Goal: Transaction & Acquisition: Purchase product/service

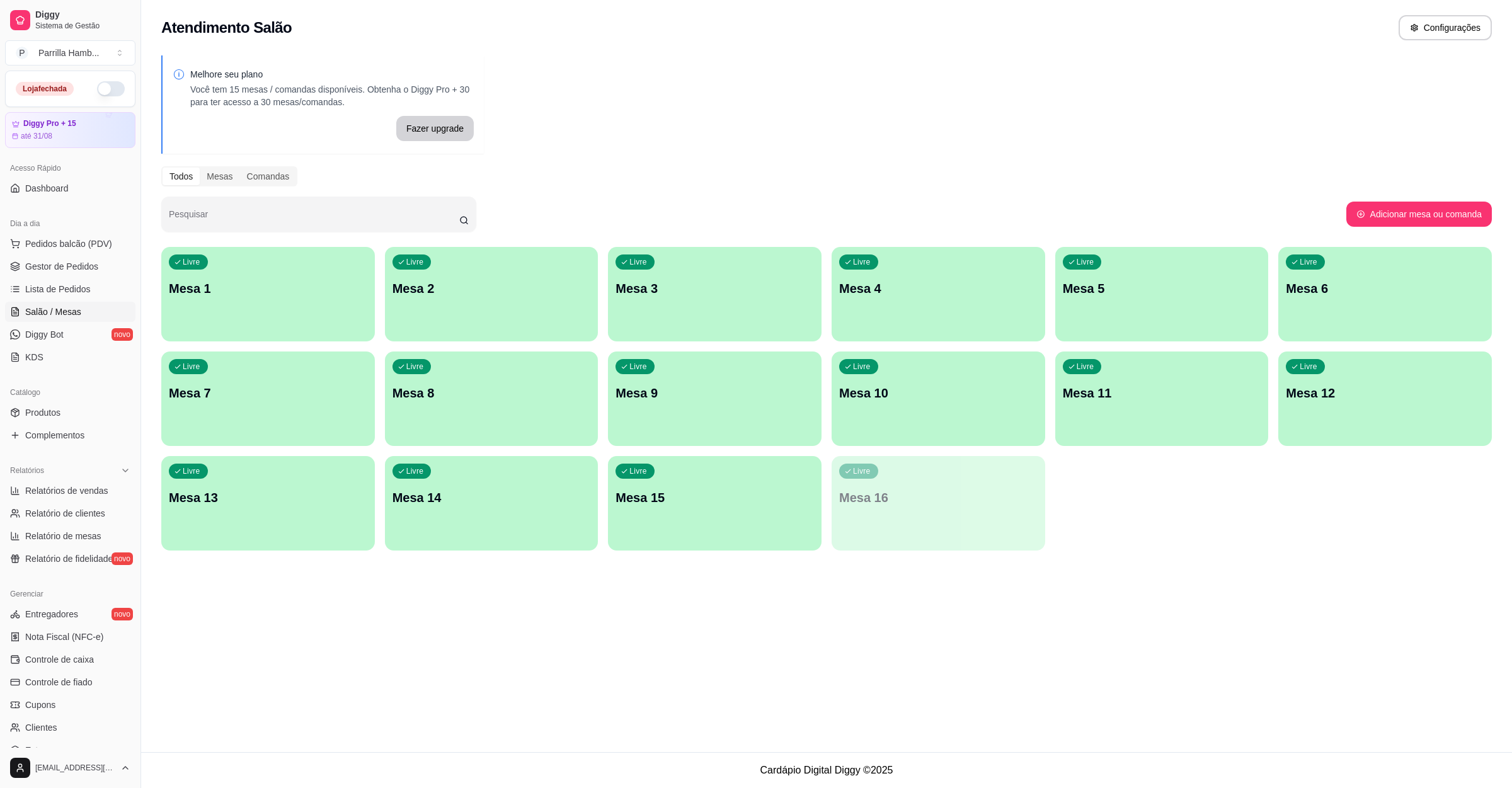
click at [545, 386] on p "Mesa 8" at bounding box center [491, 393] width 198 height 17
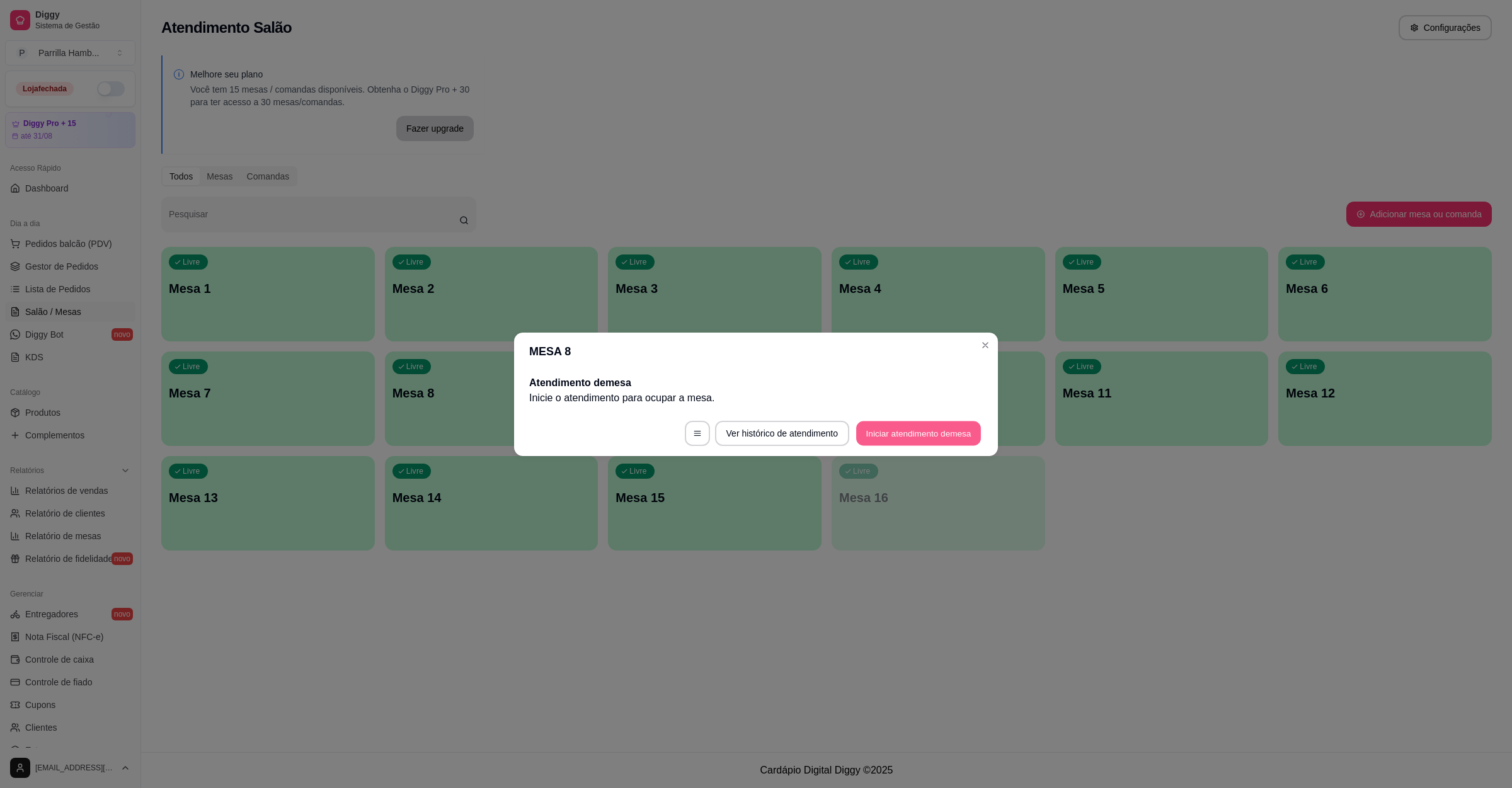
click at [914, 441] on button "Iniciar atendimento de mesa" at bounding box center [919, 433] width 125 height 25
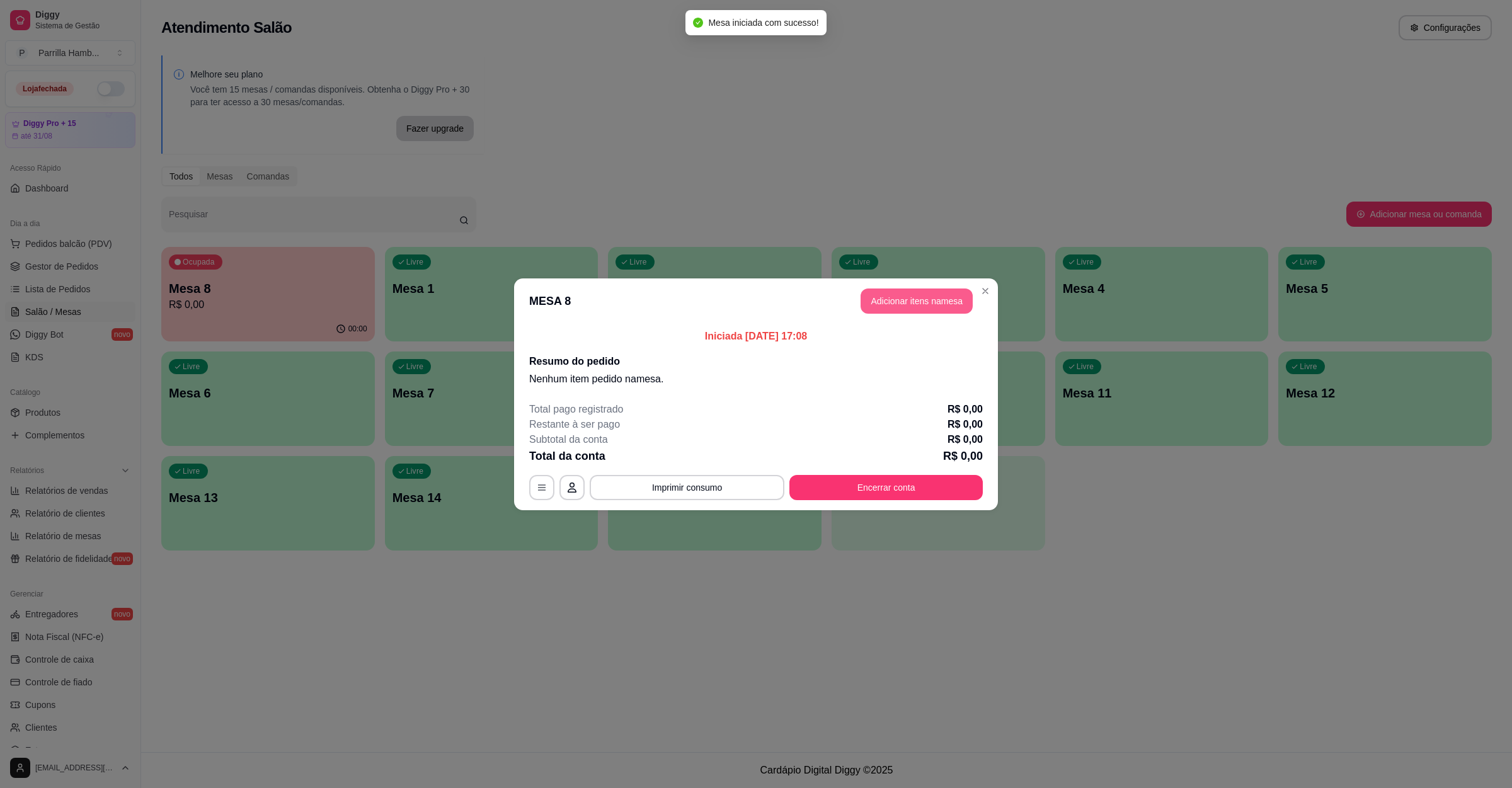
click at [932, 299] on button "Adicionar itens na mesa" at bounding box center [917, 301] width 112 height 26
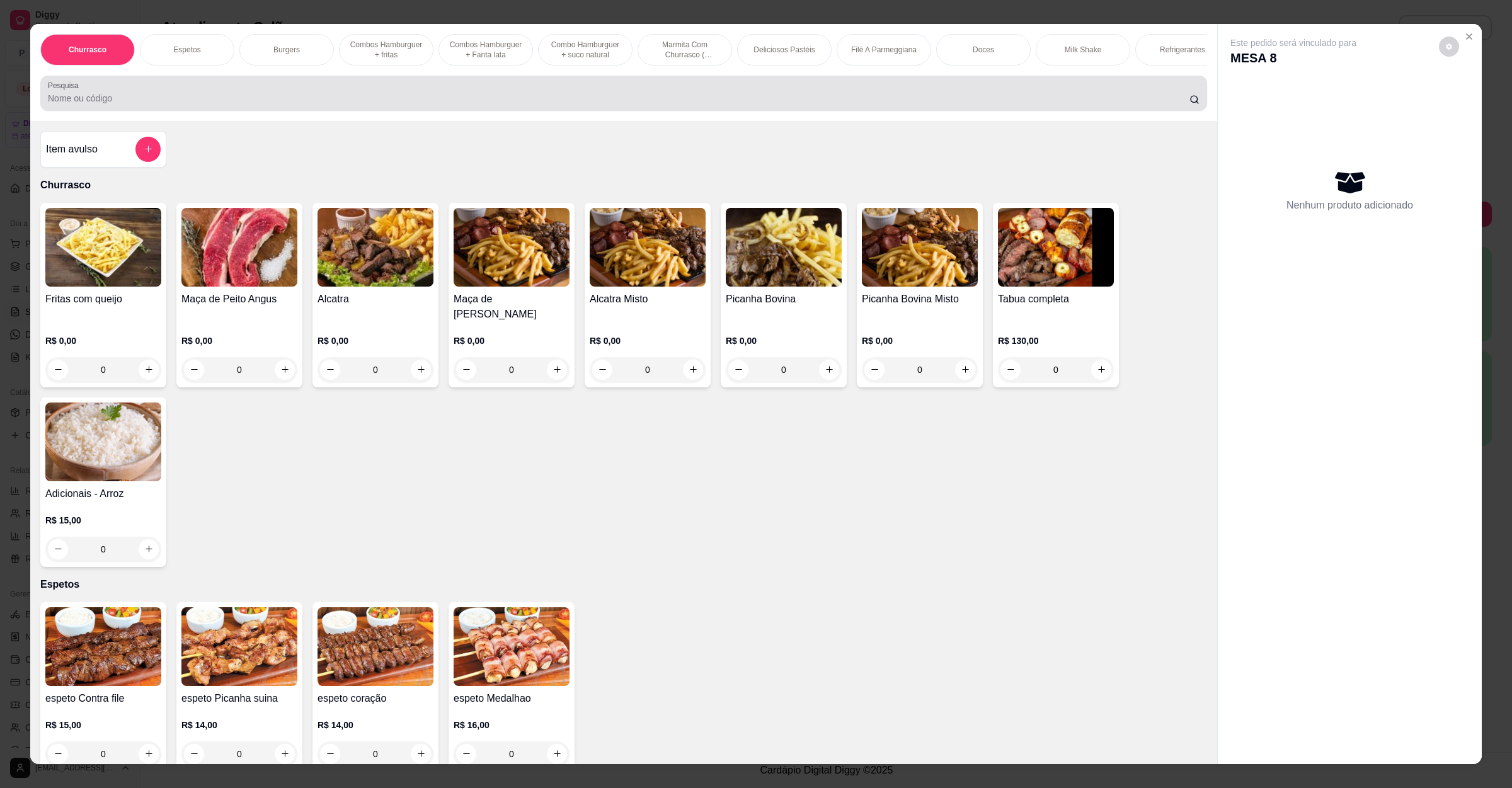
click at [600, 105] on div at bounding box center [624, 93] width 1152 height 26
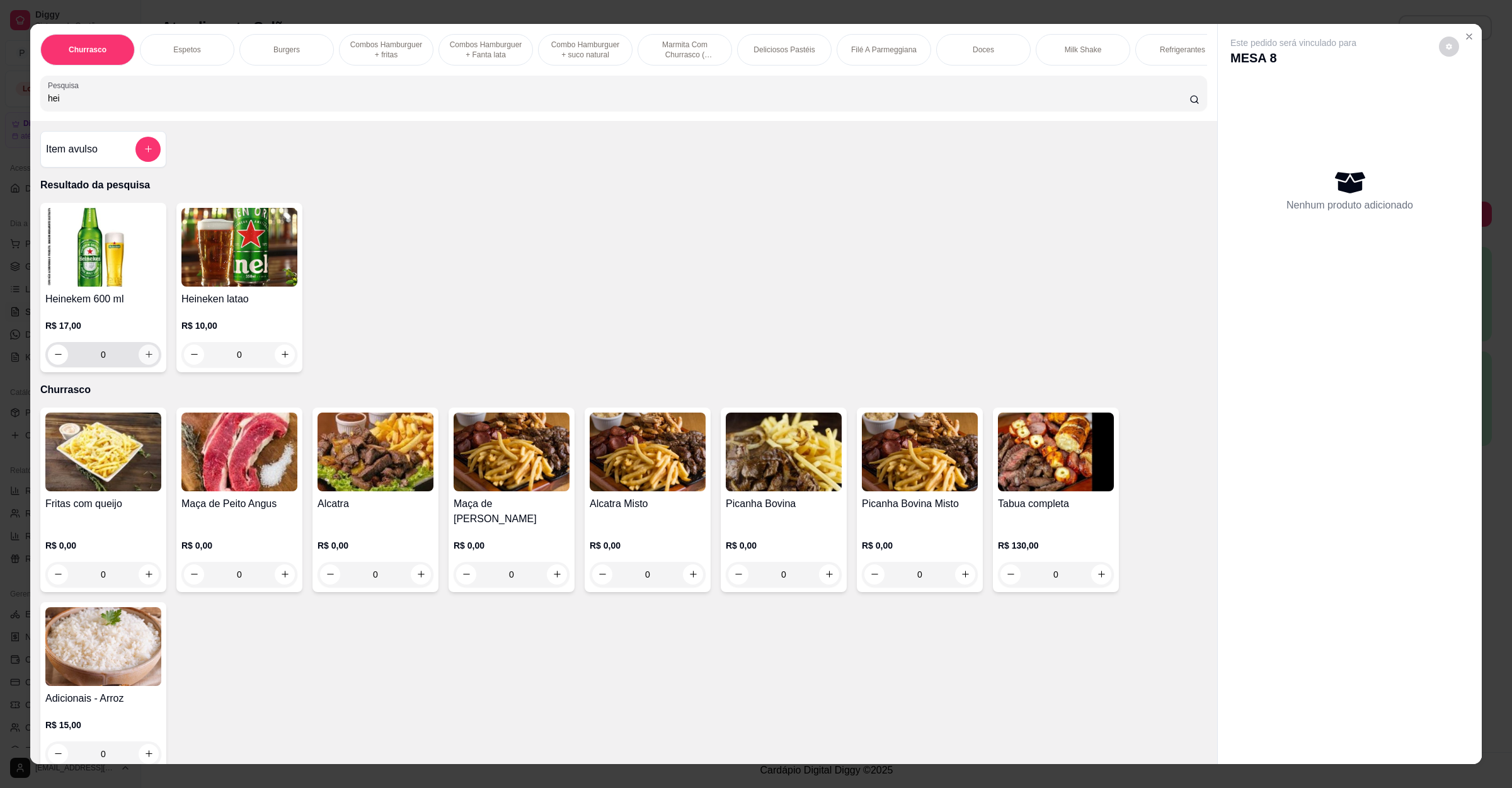
type input "hei"
click at [144, 359] on icon "increase-product-quantity" at bounding box center [149, 354] width 9 height 9
type input "1"
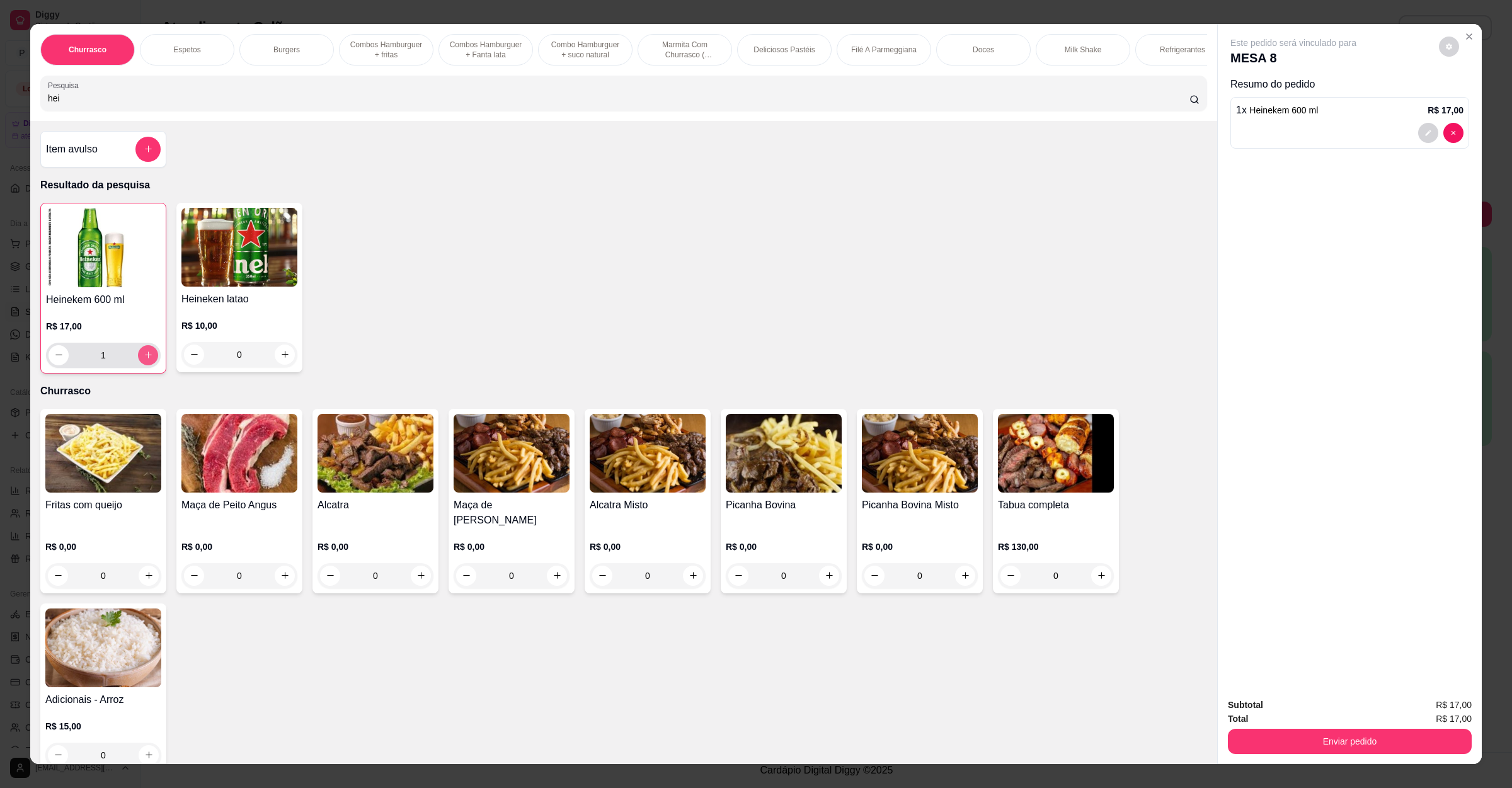
click at [144, 359] on icon "increase-product-quantity" at bounding box center [149, 355] width 9 height 9
type input "2"
click at [322, 105] on input "hei" at bounding box center [618, 98] width 1142 height 13
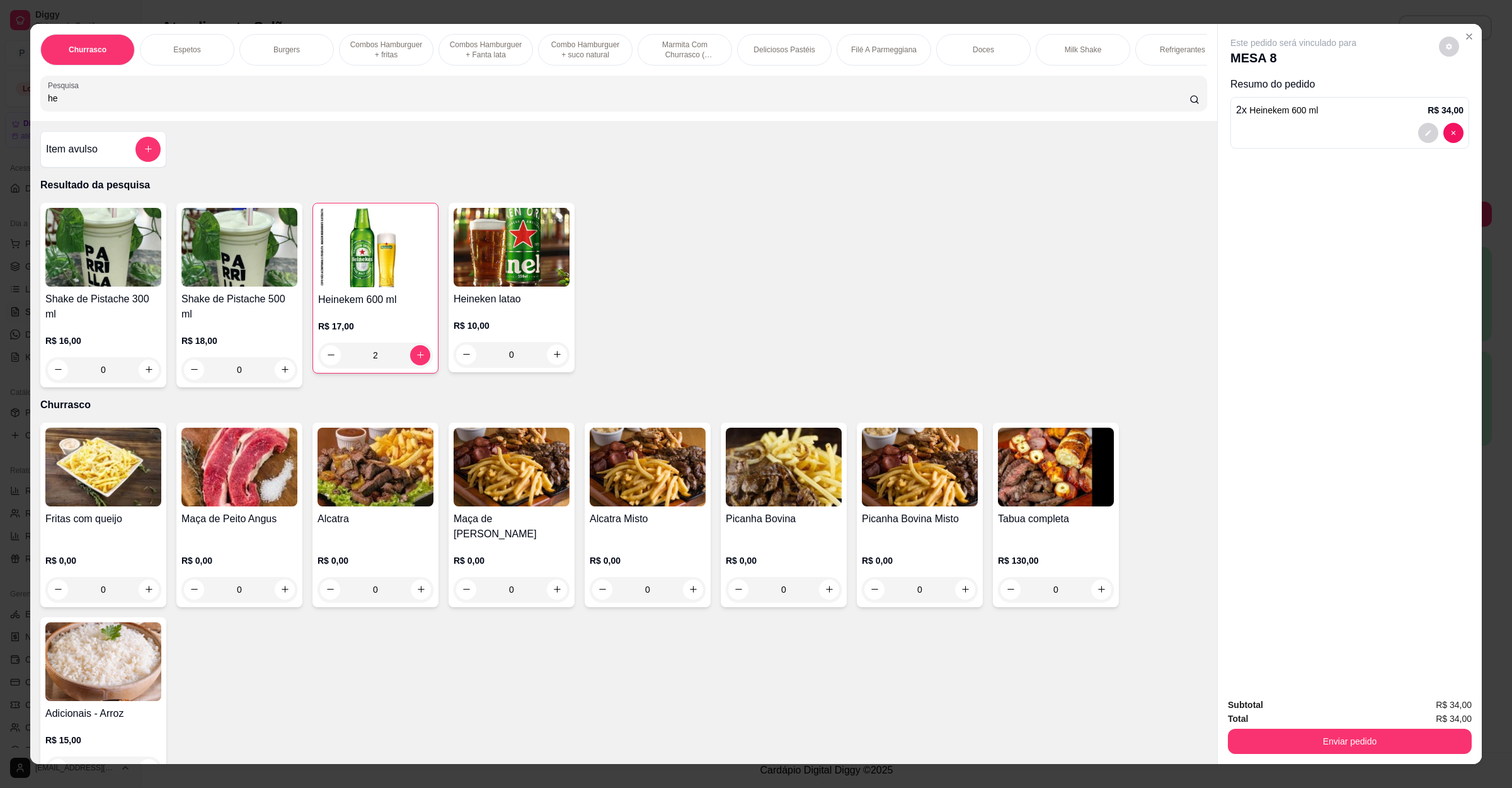
type input "h"
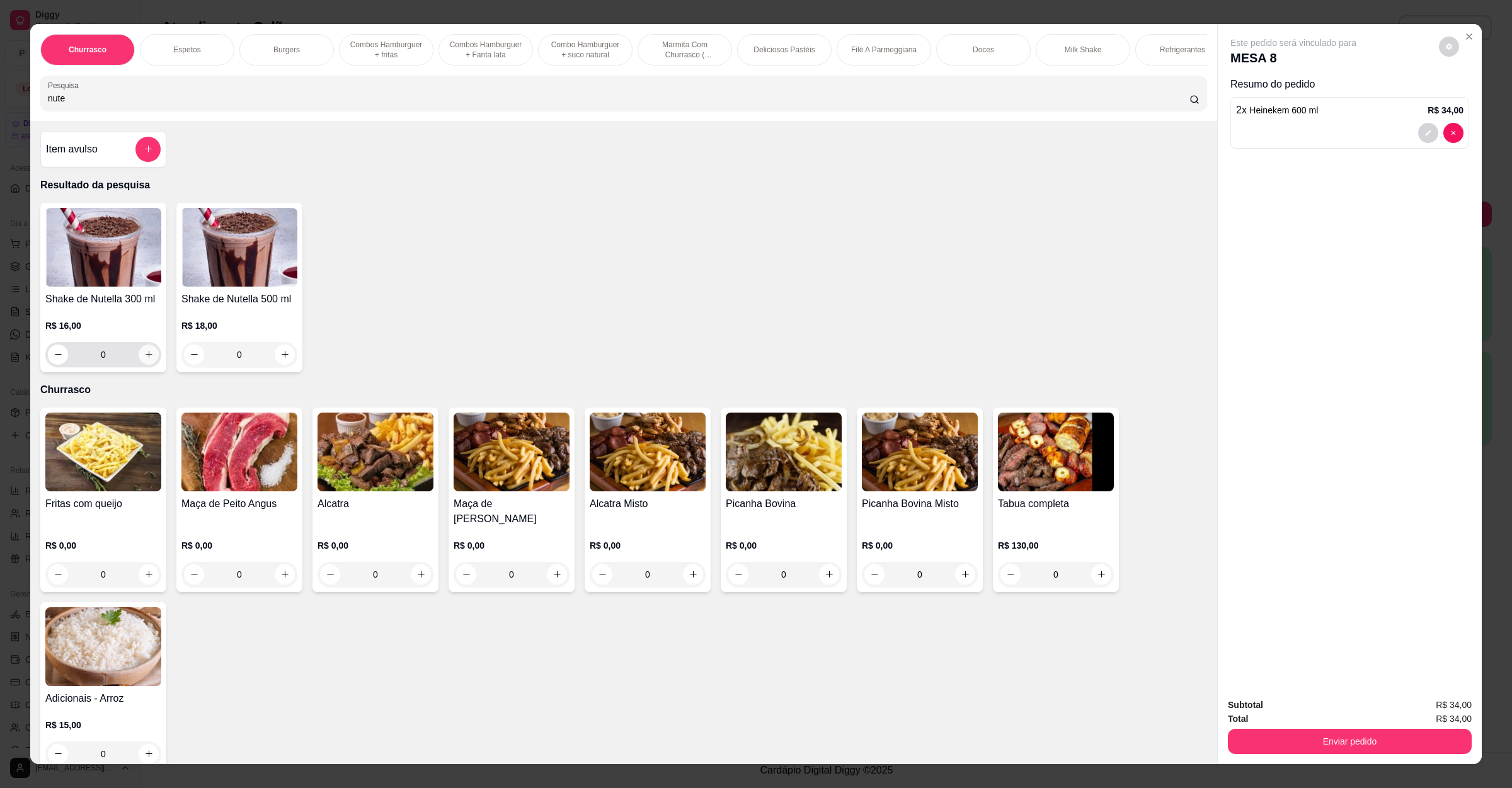
type input "nute"
click at [144, 359] on icon "increase-product-quantity" at bounding box center [149, 354] width 9 height 9
type input "1"
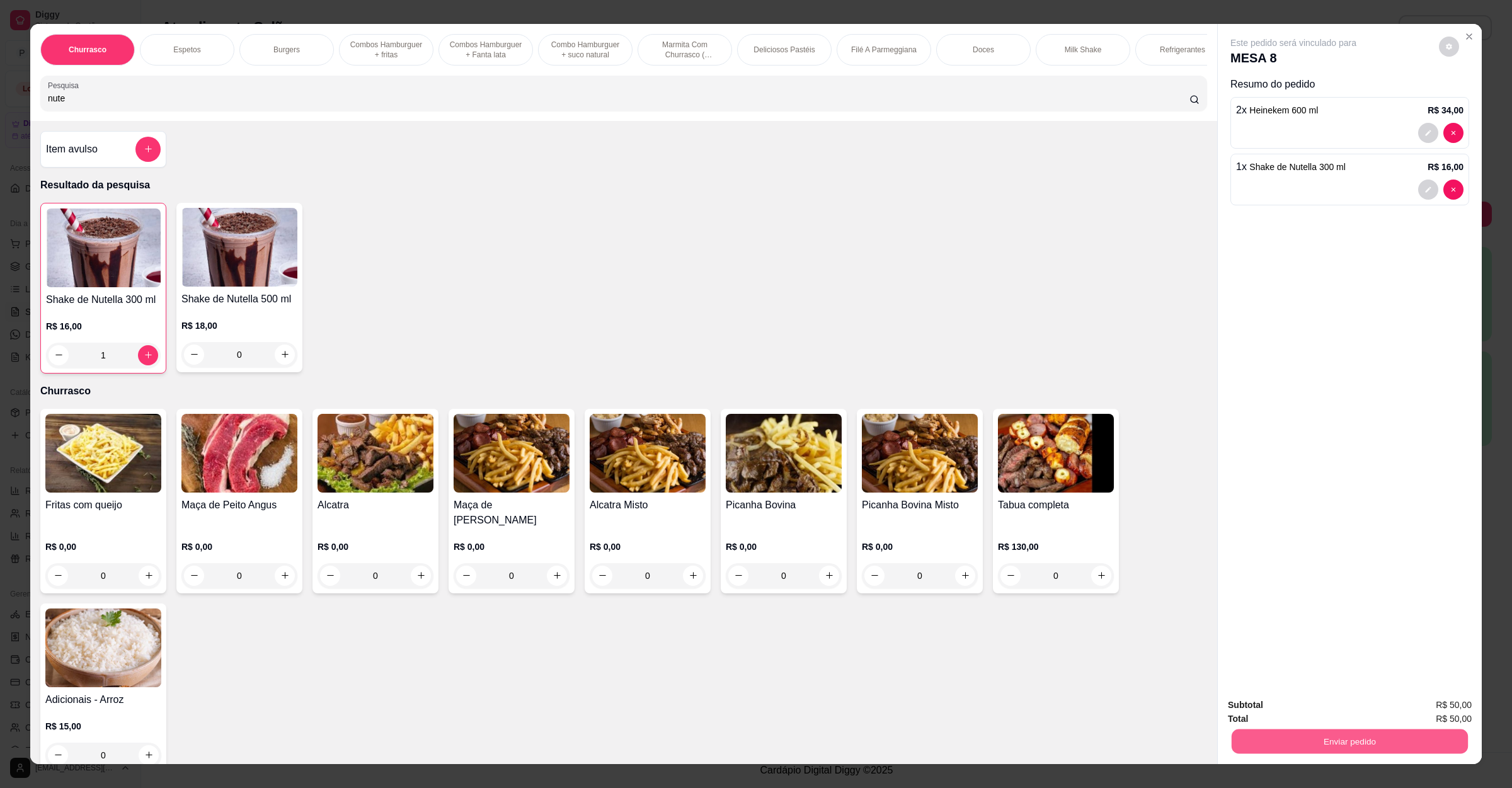
click at [1365, 749] on button "Enviar pedido" at bounding box center [1350, 742] width 237 height 25
click at [1337, 713] on button "Não registrar e enviar pedido" at bounding box center [1306, 711] width 131 height 24
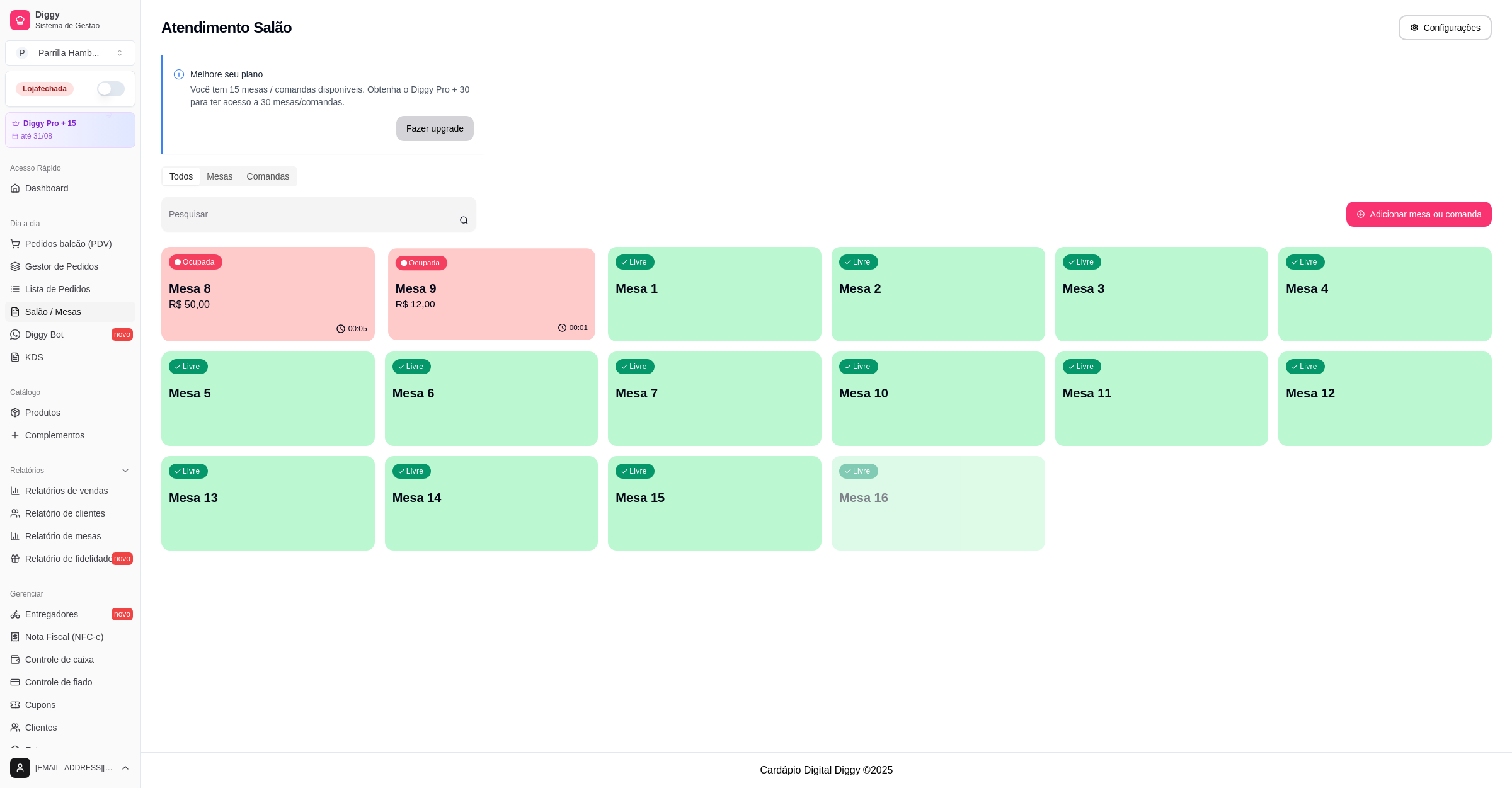
click at [484, 288] on p "Mesa 9" at bounding box center [491, 288] width 192 height 17
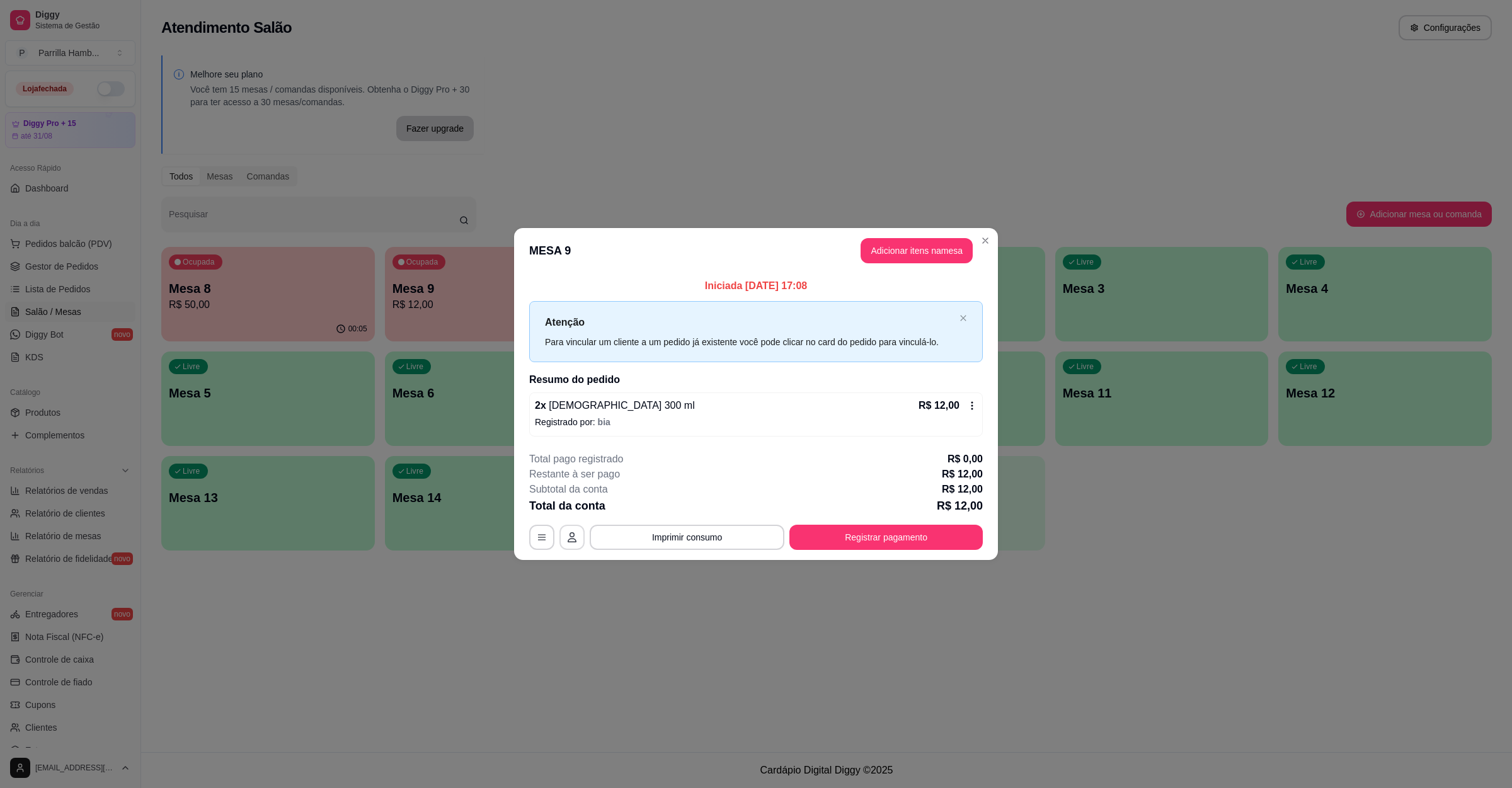
click at [575, 539] on icon "button" at bounding box center [572, 537] width 9 height 10
click at [541, 539] on icon "button" at bounding box center [542, 537] width 10 height 10
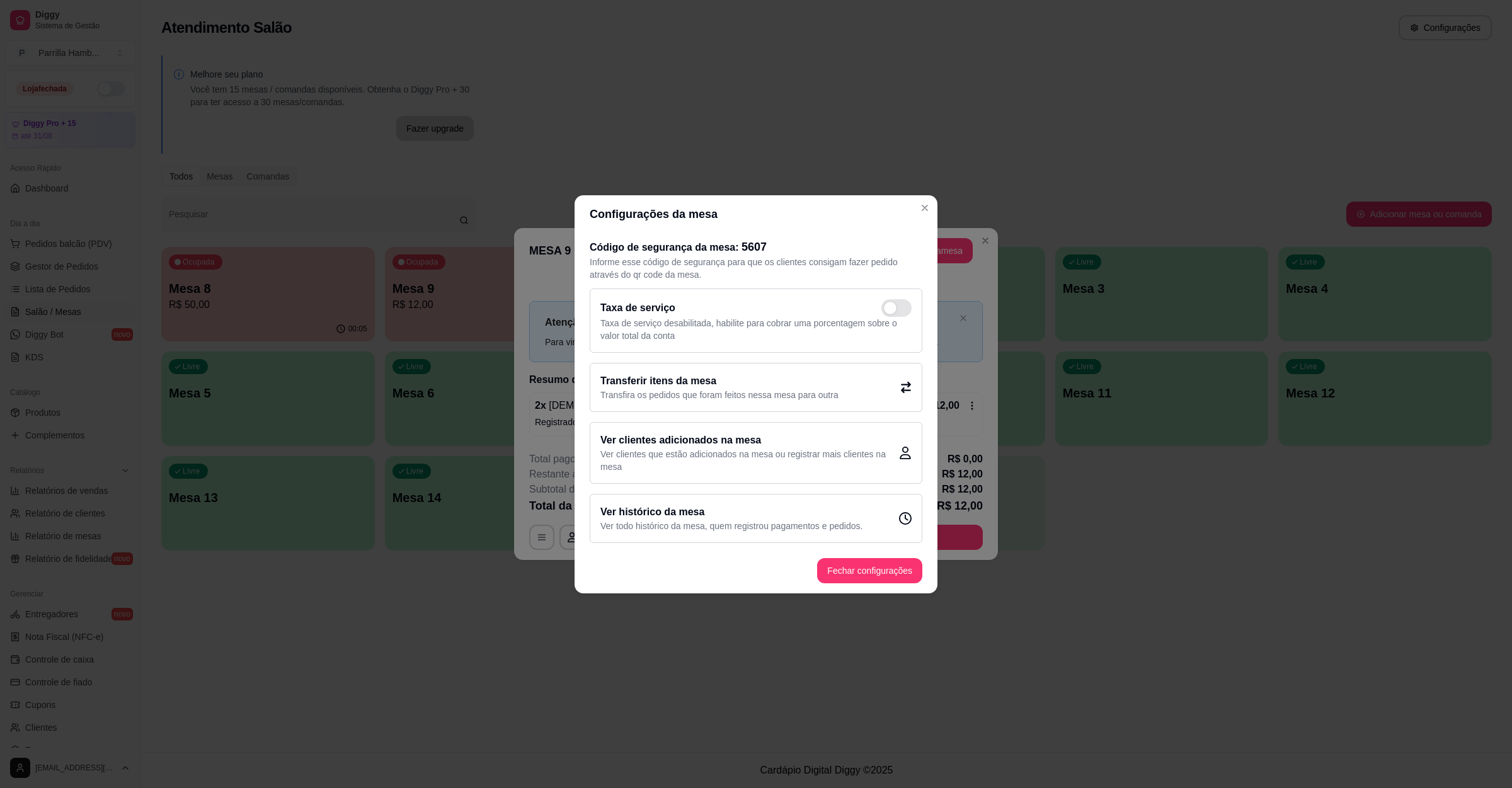
click at [696, 389] on p "Transfira os pedidos que foram feitos nessa mesa para outra" at bounding box center [720, 395] width 238 height 13
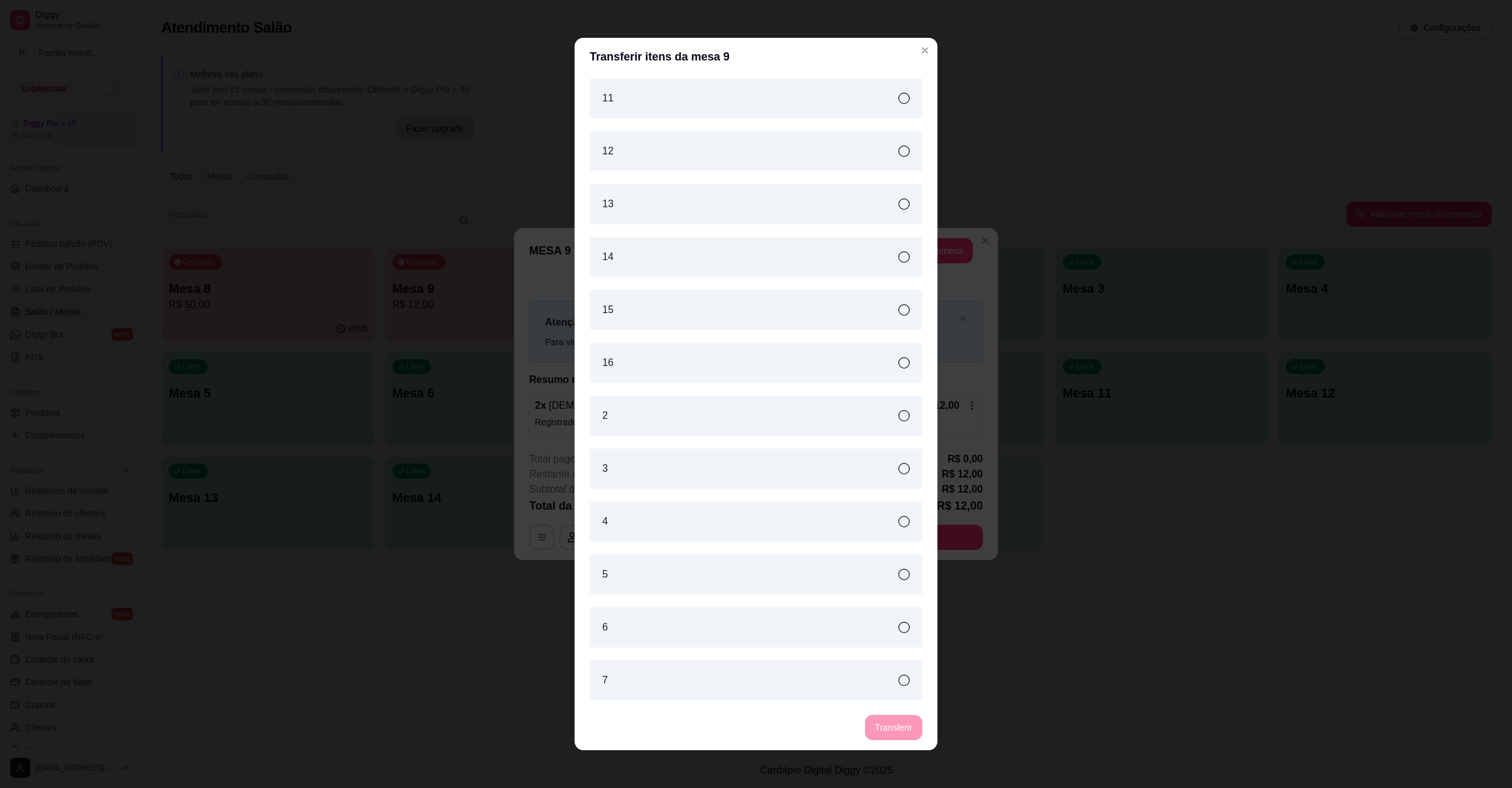
scroll to position [3, 0]
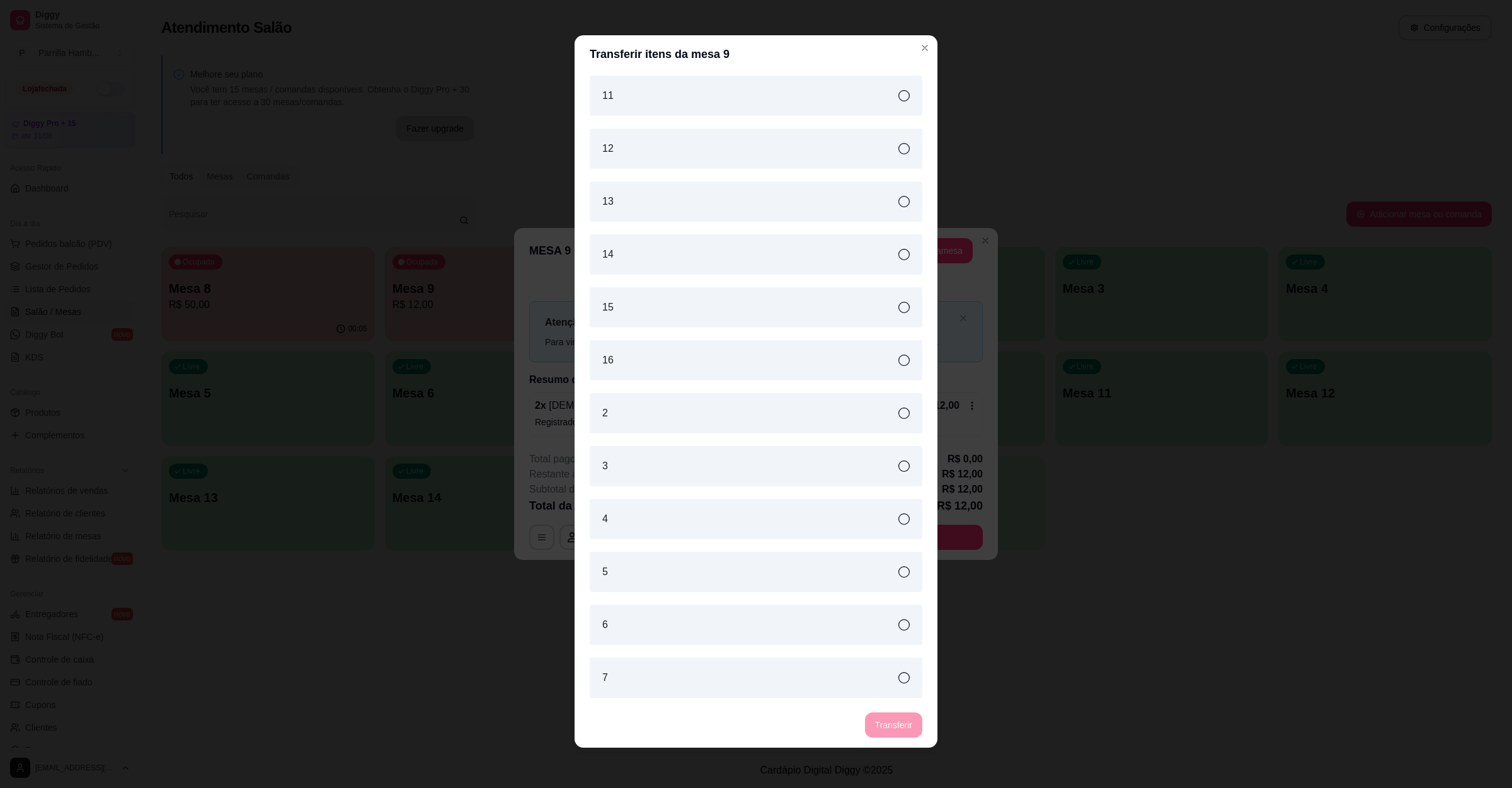
click at [761, 672] on div "7" at bounding box center [756, 678] width 333 height 40
click at [890, 730] on button "Transferir" at bounding box center [893, 725] width 57 height 26
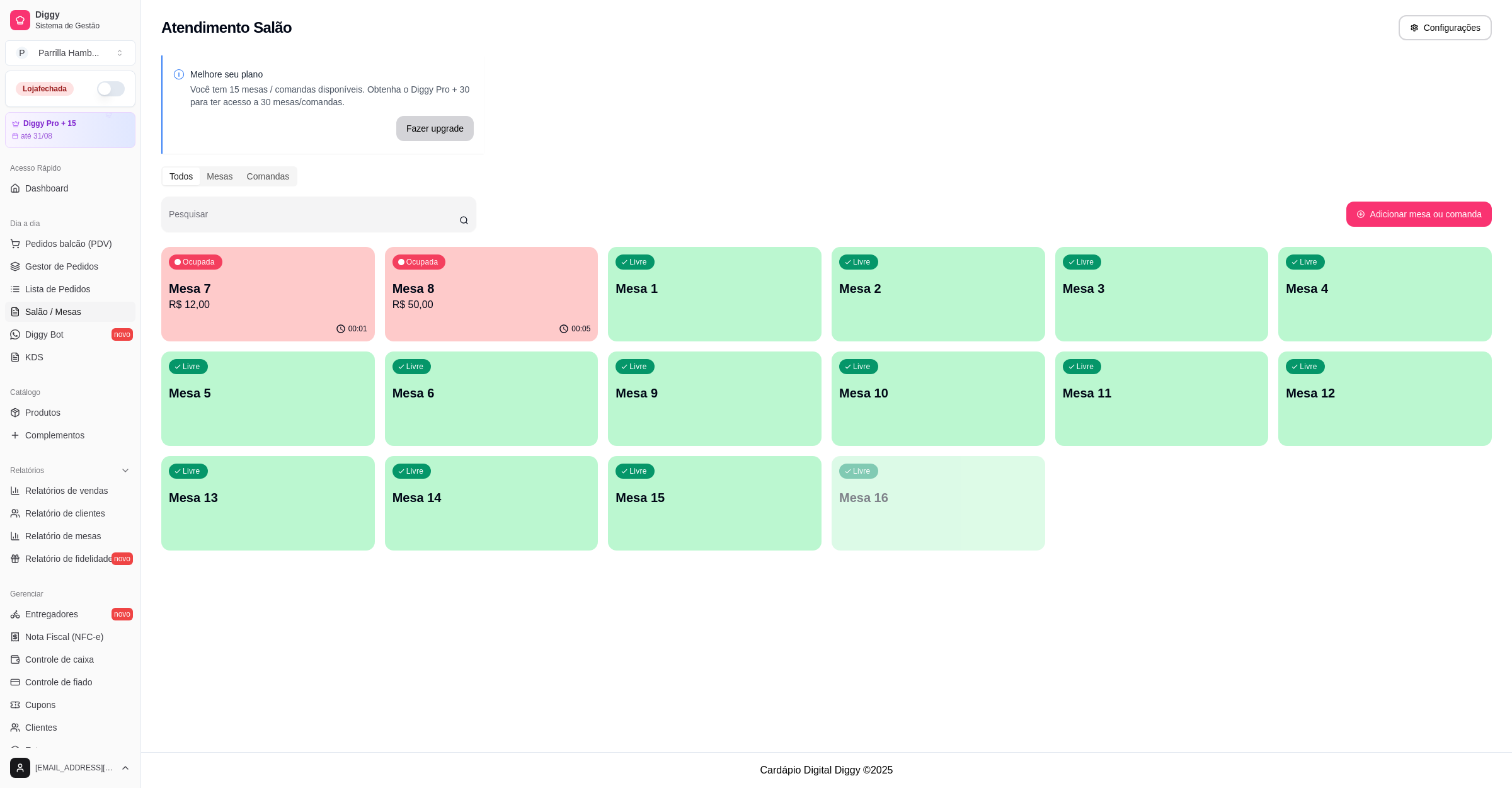
click at [250, 314] on div "Ocupada Mesa 7 R$ 12,00" at bounding box center [268, 282] width 214 height 70
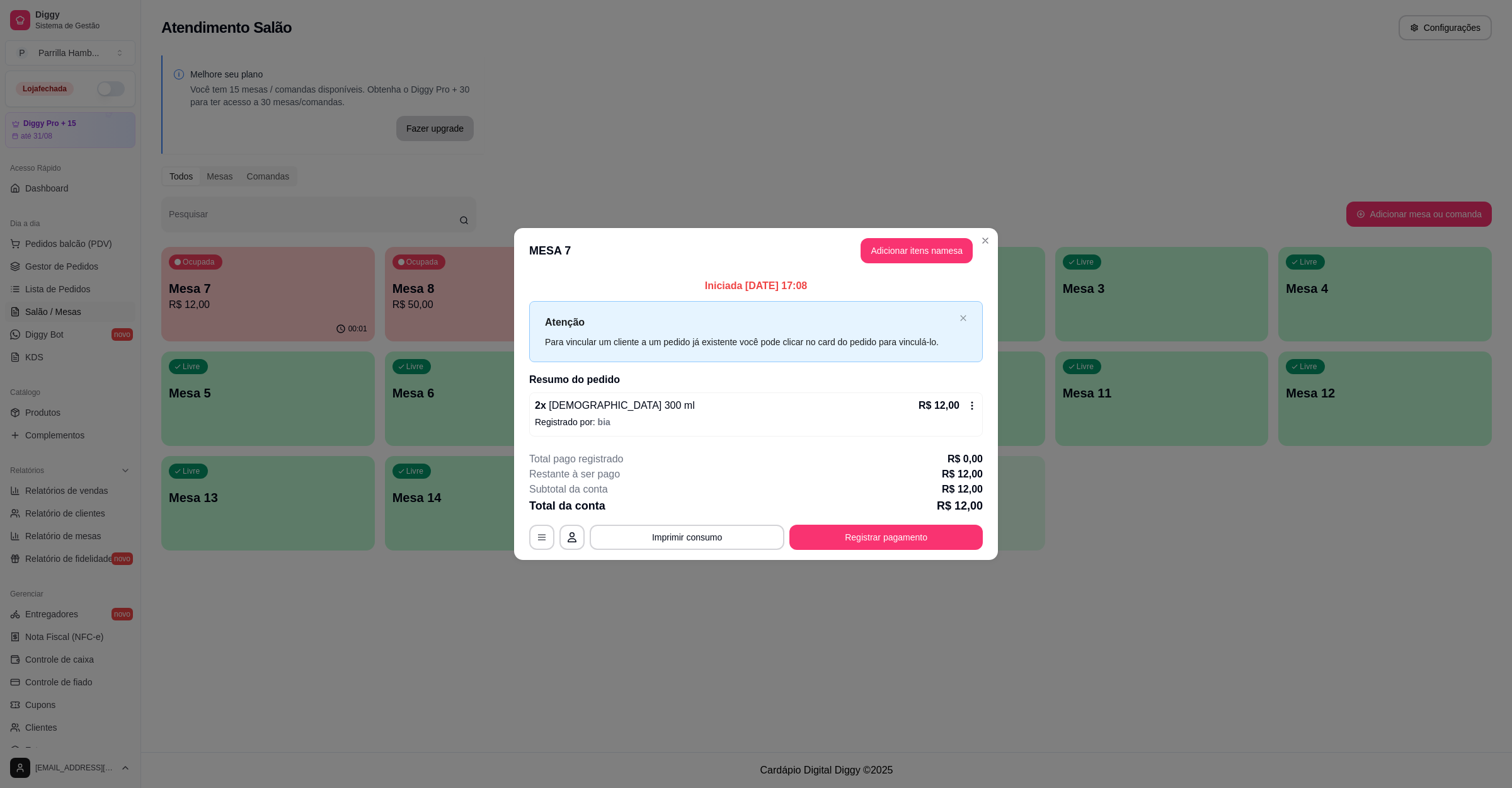
click at [894, 263] on header "MESA 7 Adicionar itens na mesa" at bounding box center [756, 251] width 484 height 46
click at [896, 259] on button "Adicionar itens na mesa" at bounding box center [917, 251] width 112 height 26
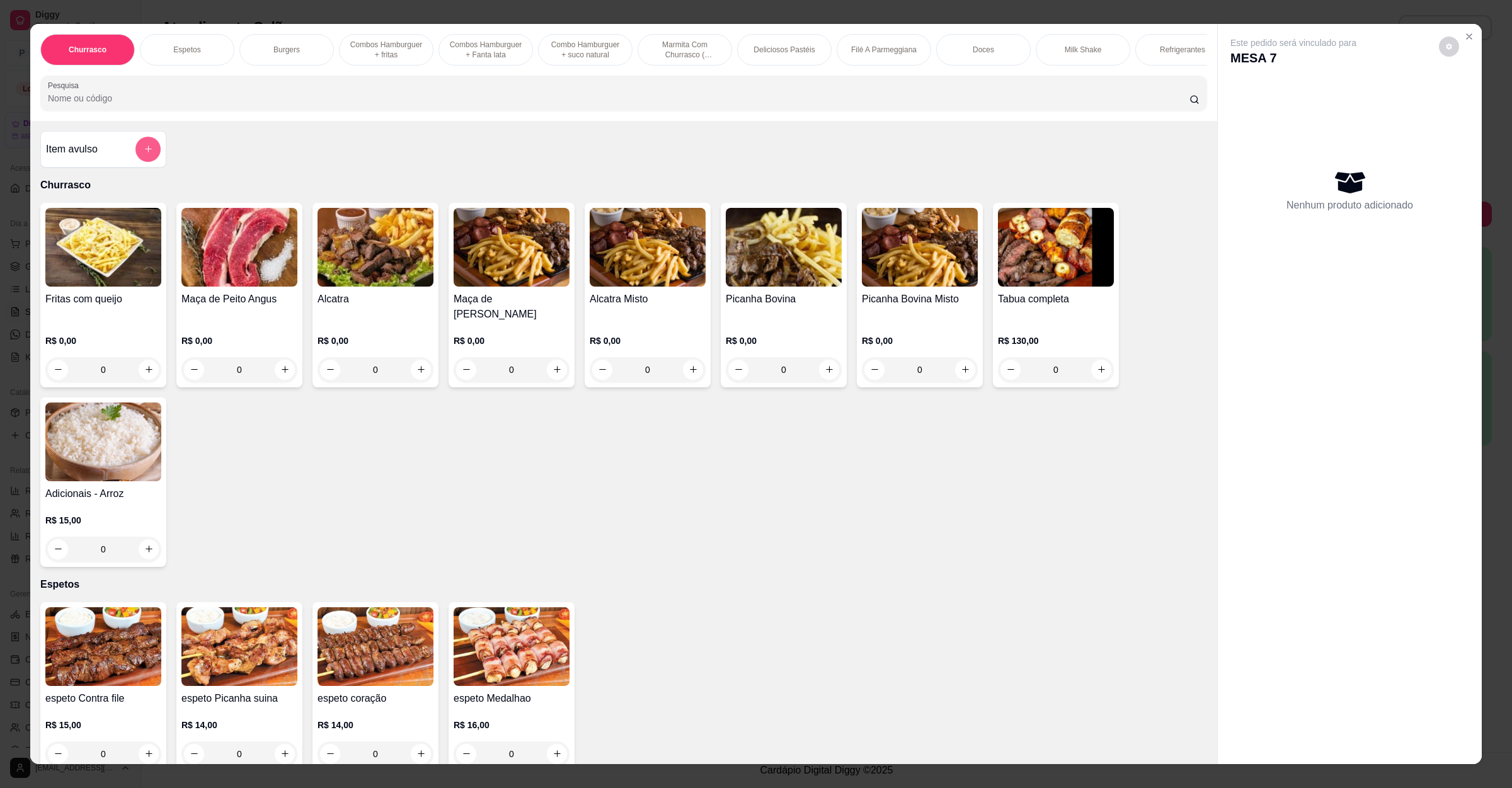
click at [144, 154] on icon "add-separate-item" at bounding box center [149, 149] width 9 height 9
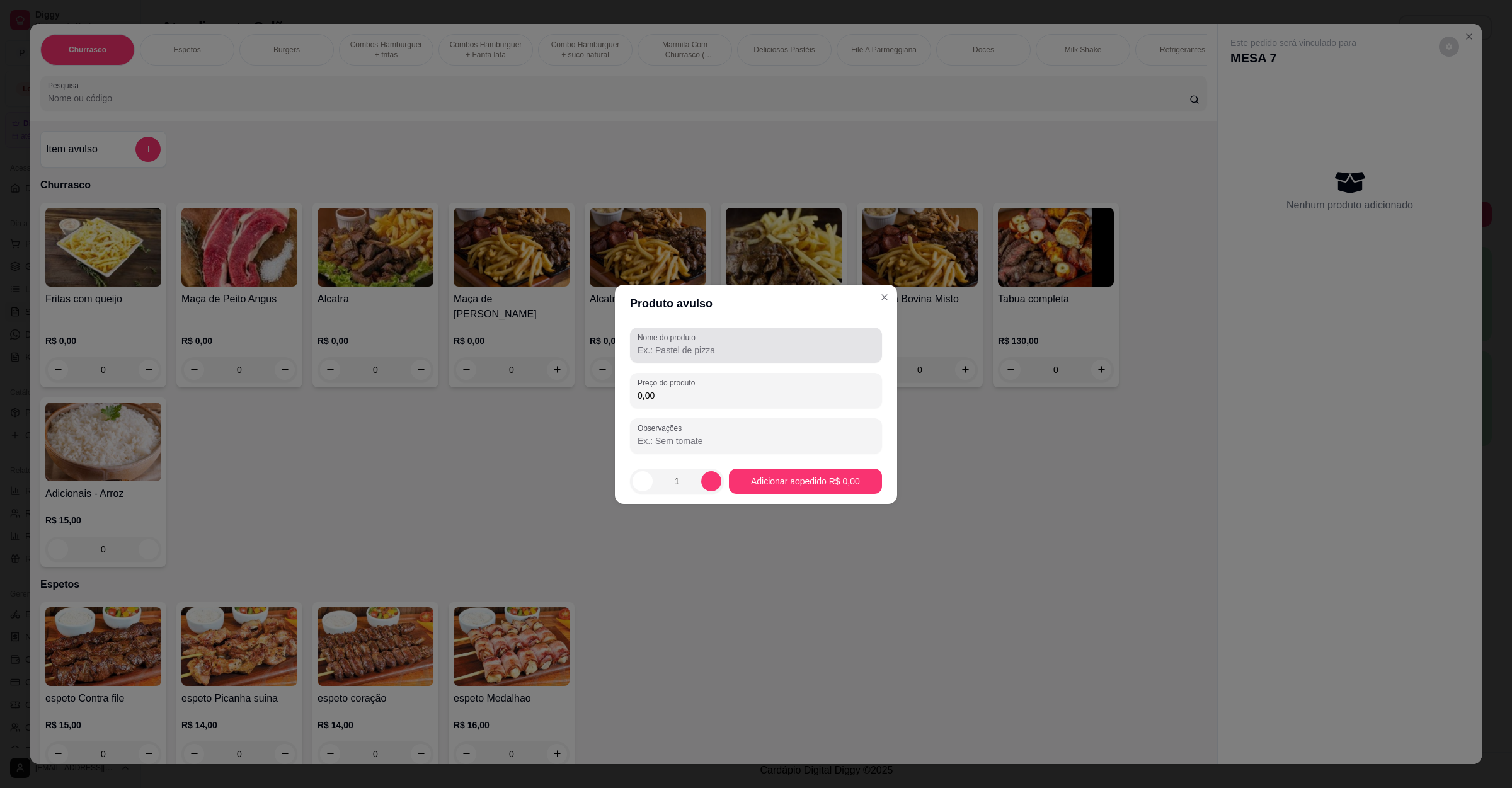
click at [684, 344] on input "Nome do produto" at bounding box center [756, 350] width 237 height 13
type input "gulao"
click at [672, 394] on input "0,00" at bounding box center [756, 395] width 237 height 13
type input "4,00"
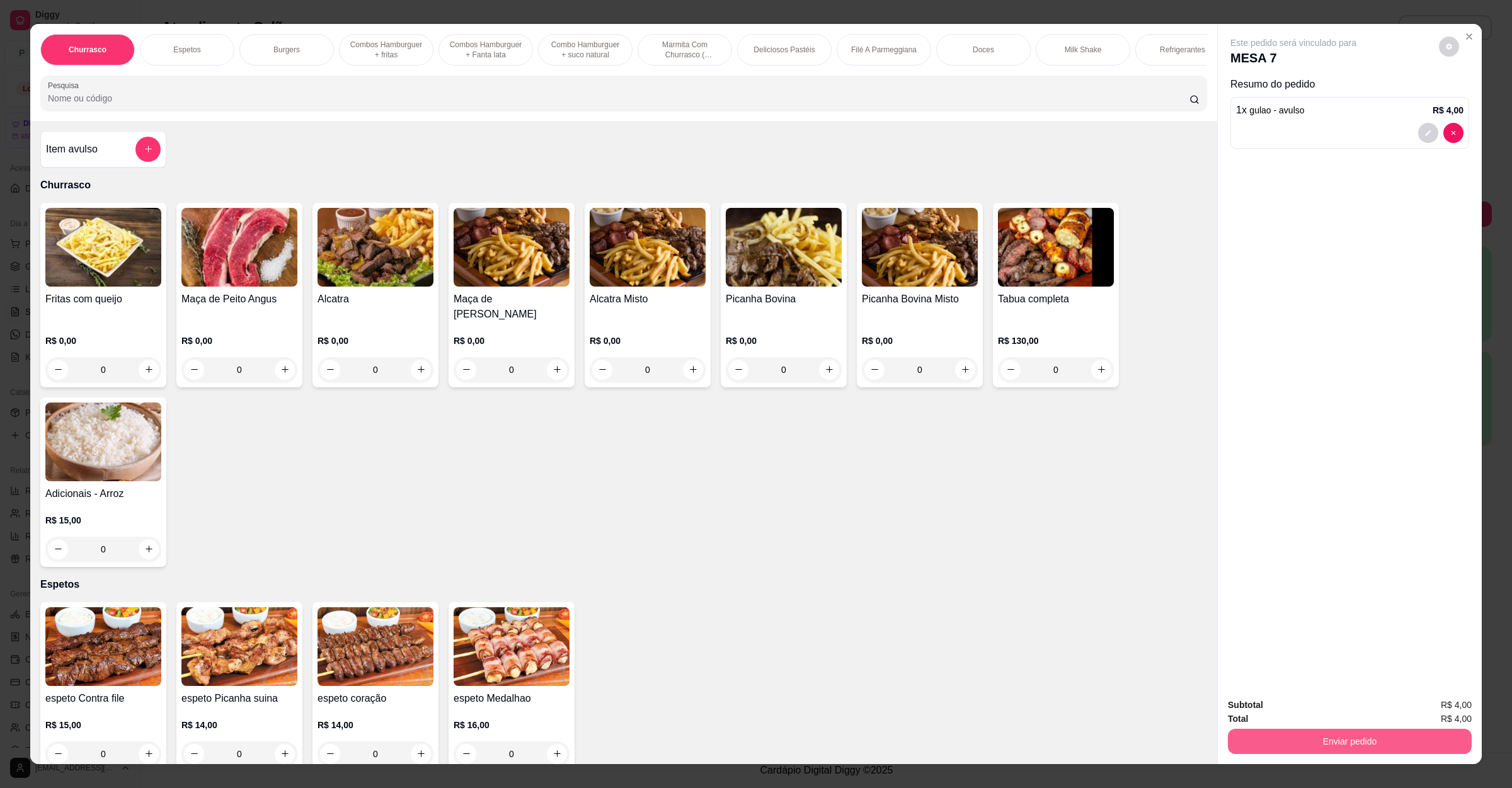
click at [1345, 741] on button "Enviar pedido" at bounding box center [1349, 742] width 244 height 26
click at [1335, 699] on button "Não registrar e enviar pedido" at bounding box center [1306, 711] width 131 height 24
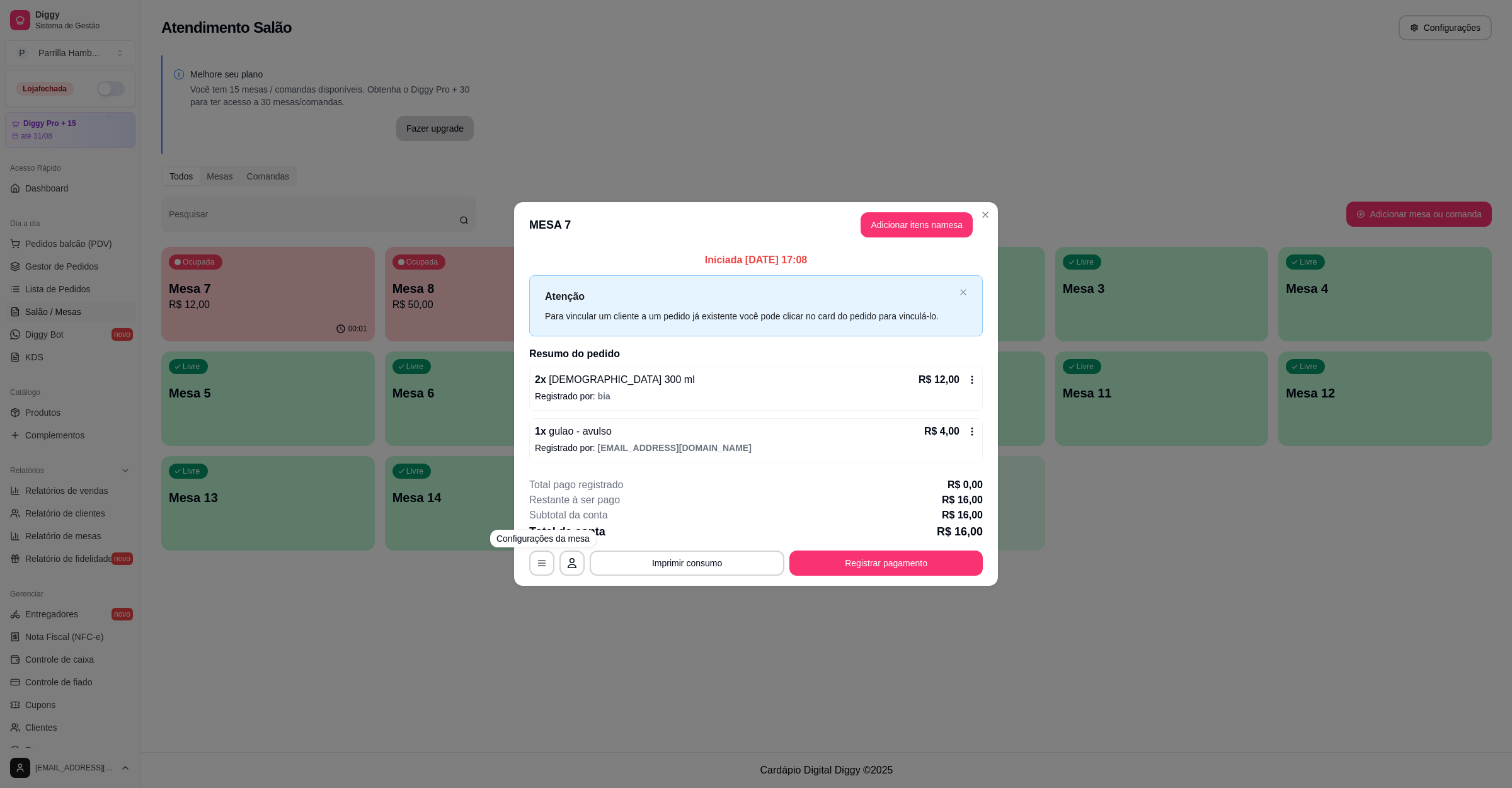
click at [394, 593] on div "**********" at bounding box center [756, 394] width 1512 height 788
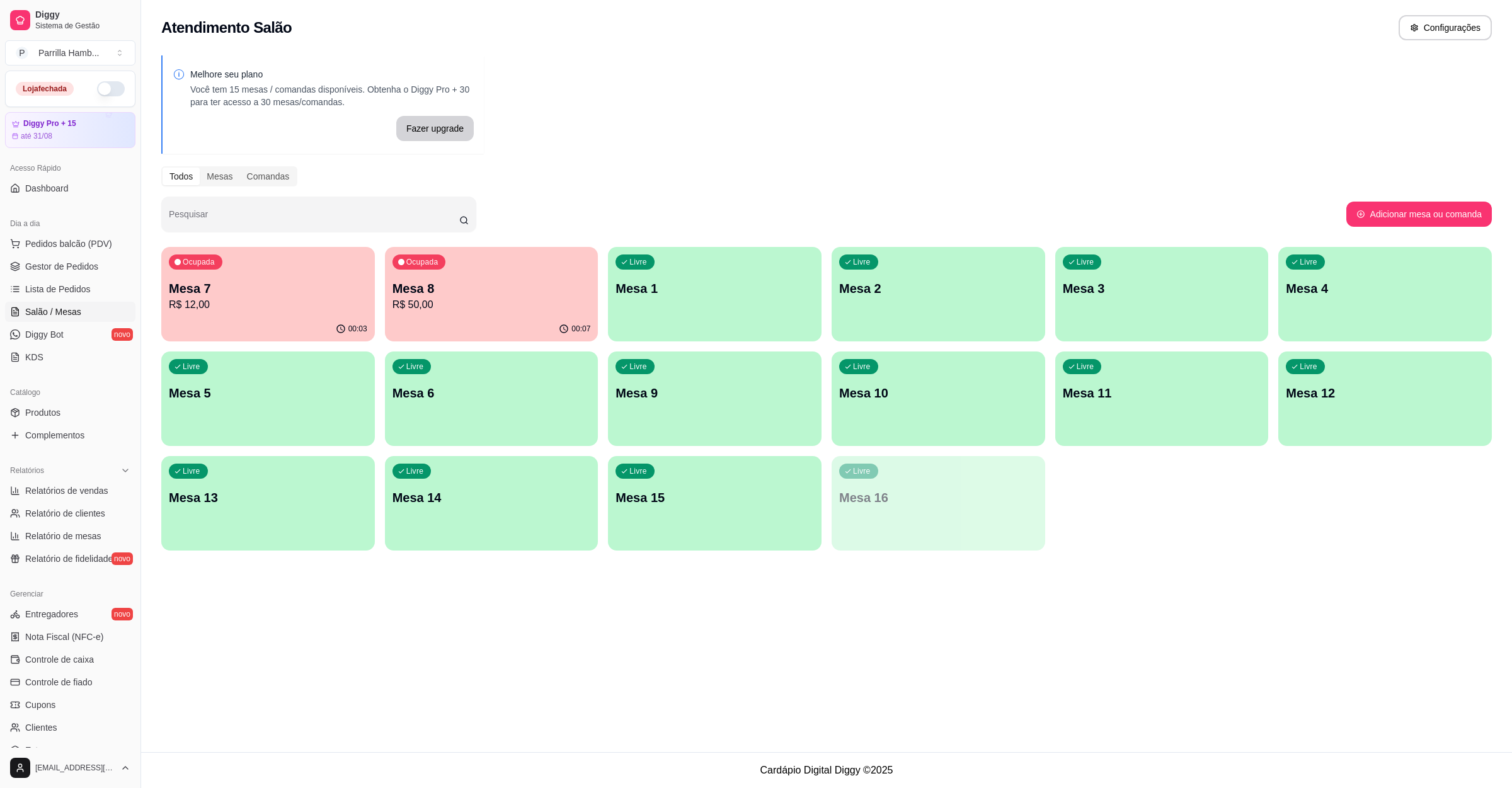
click at [491, 282] on p "Mesa 8" at bounding box center [491, 288] width 198 height 17
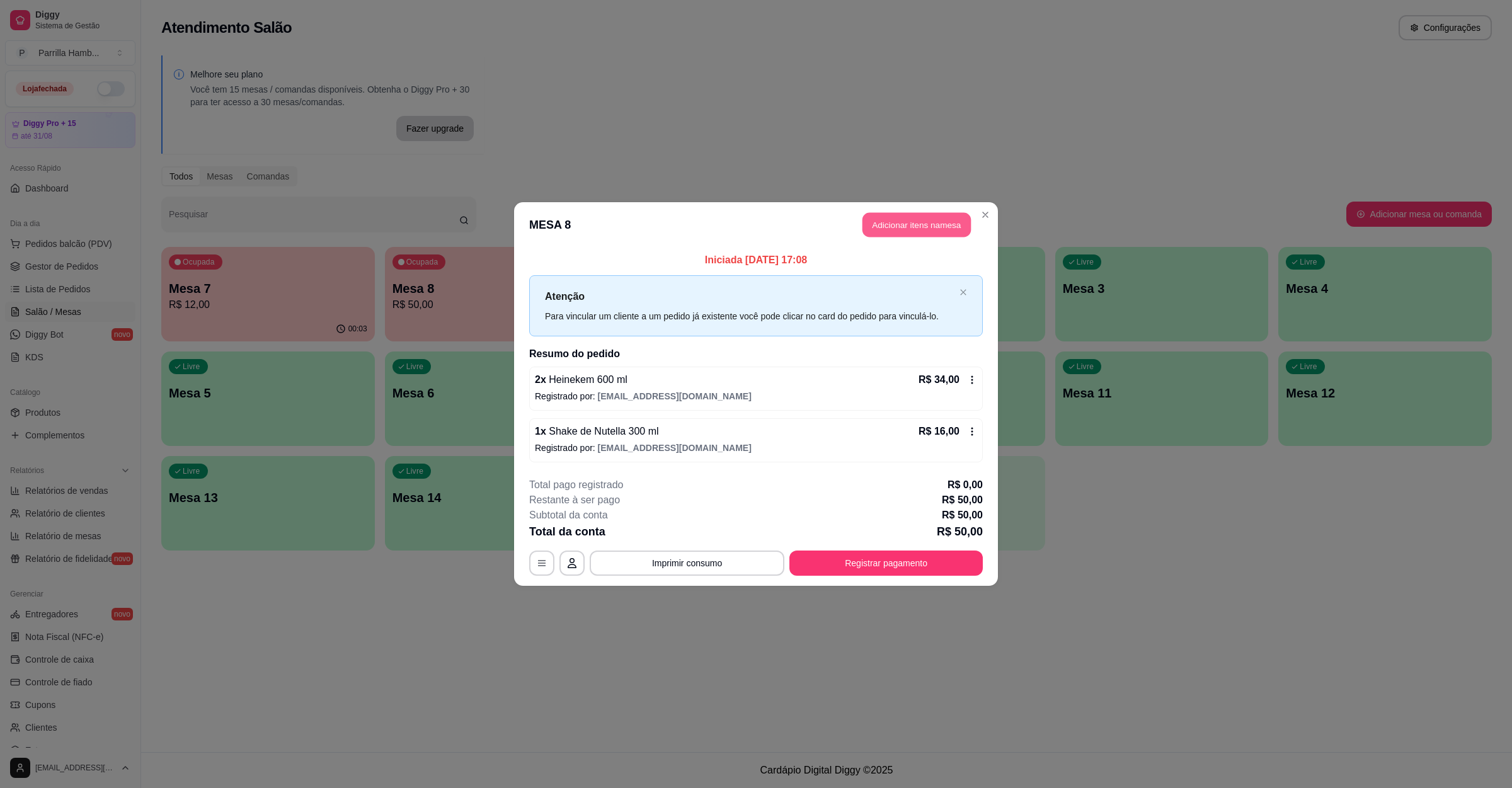
click at [884, 228] on button "Adicionar itens na mesa" at bounding box center [917, 225] width 108 height 25
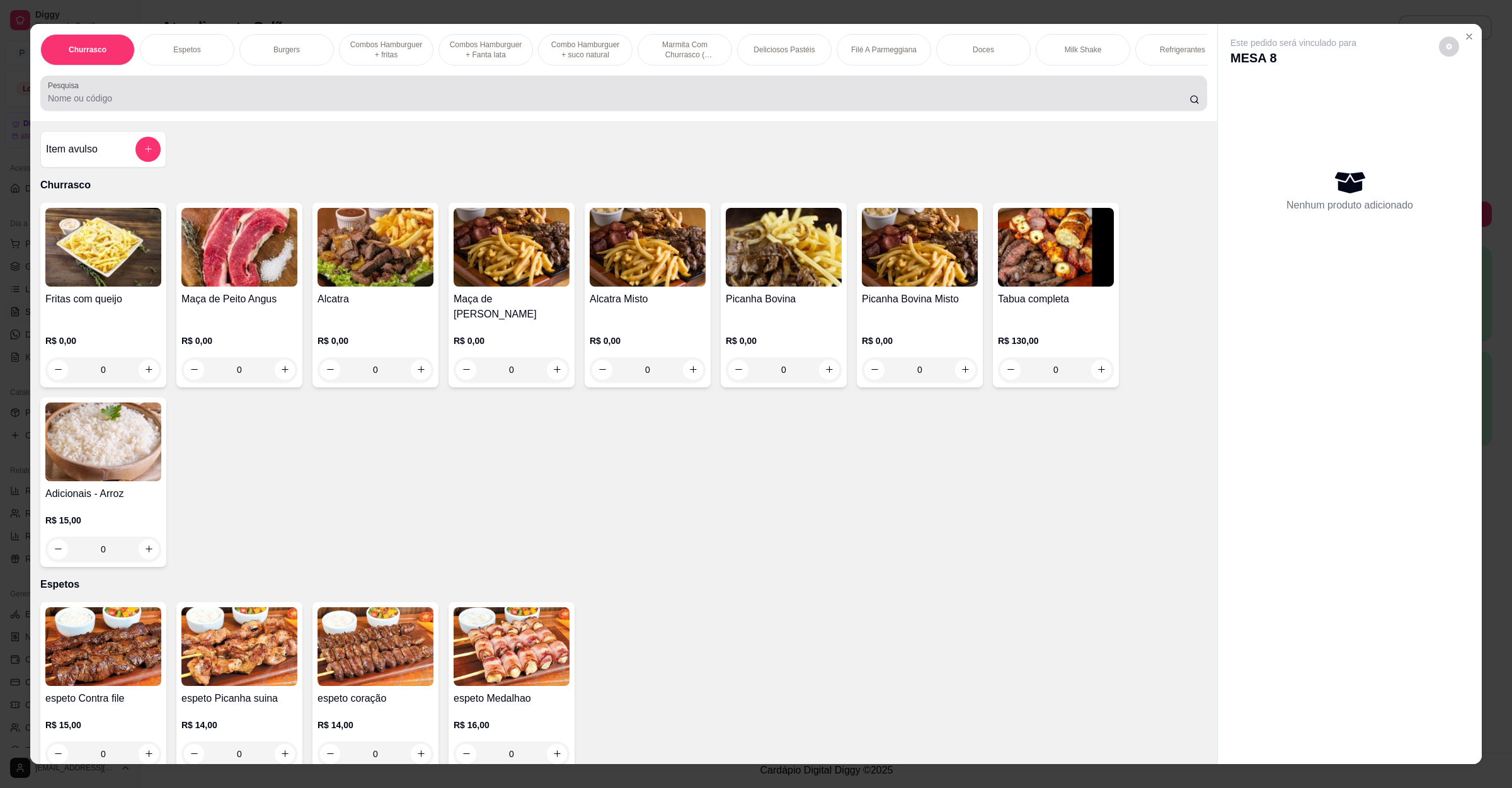
click at [360, 105] on input "Pesquisa" at bounding box center [618, 98] width 1142 height 13
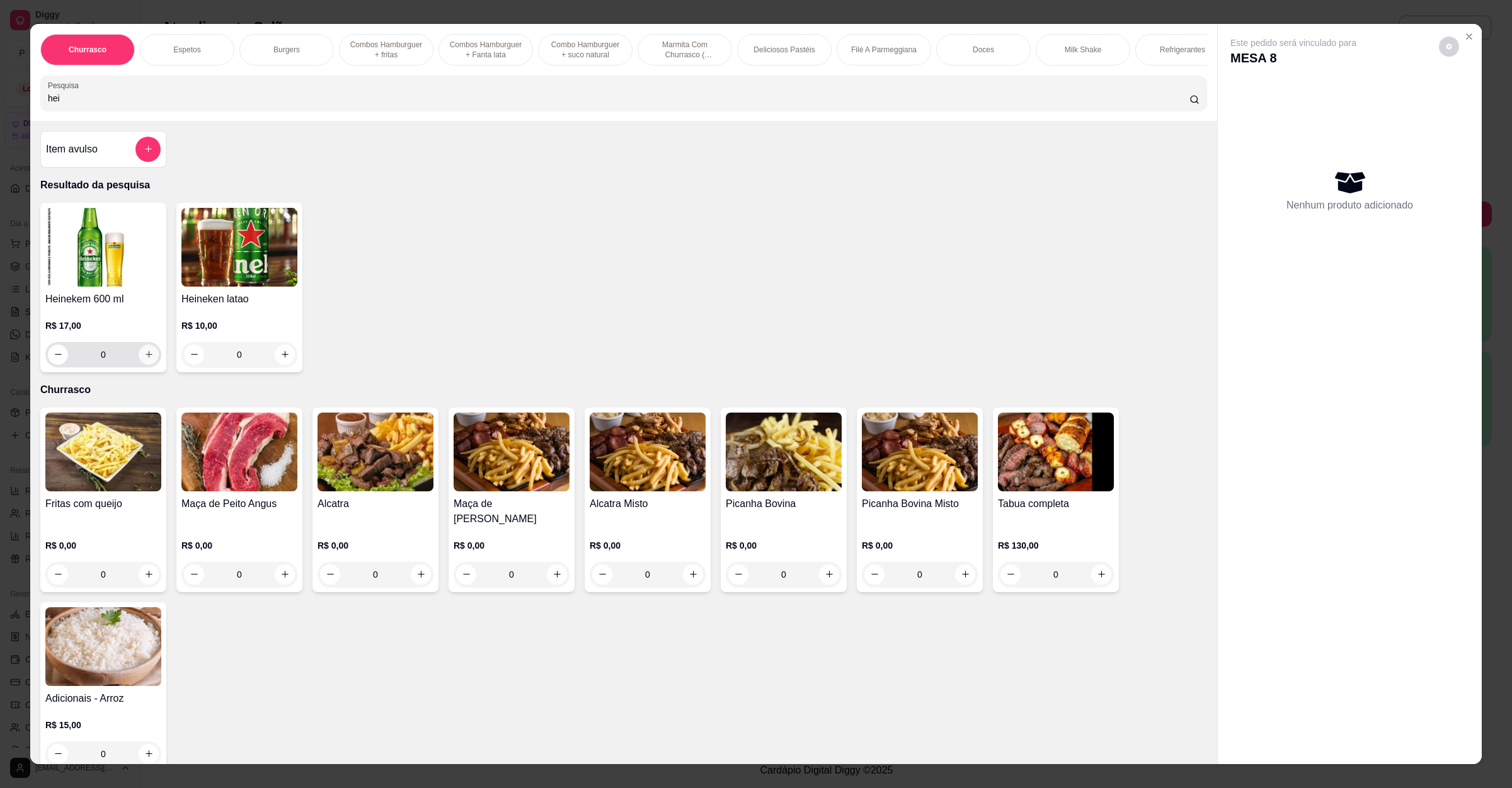
type input "hei"
click at [144, 359] on icon "increase-product-quantity" at bounding box center [149, 354] width 9 height 9
type input "1"
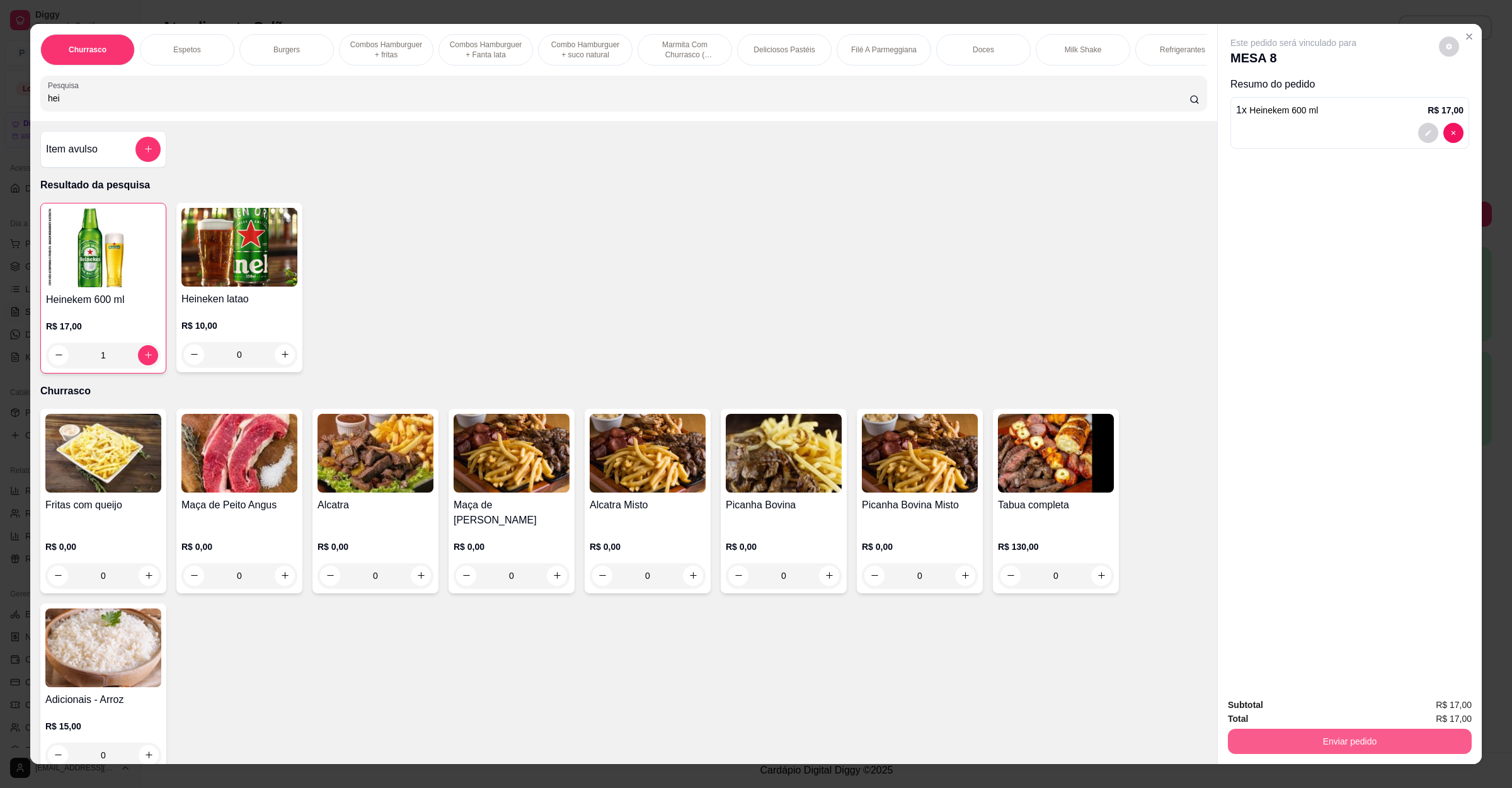
click at [1394, 740] on button "Enviar pedido" at bounding box center [1349, 742] width 244 height 26
click at [1326, 705] on button "Não registrar e enviar pedido" at bounding box center [1306, 711] width 131 height 24
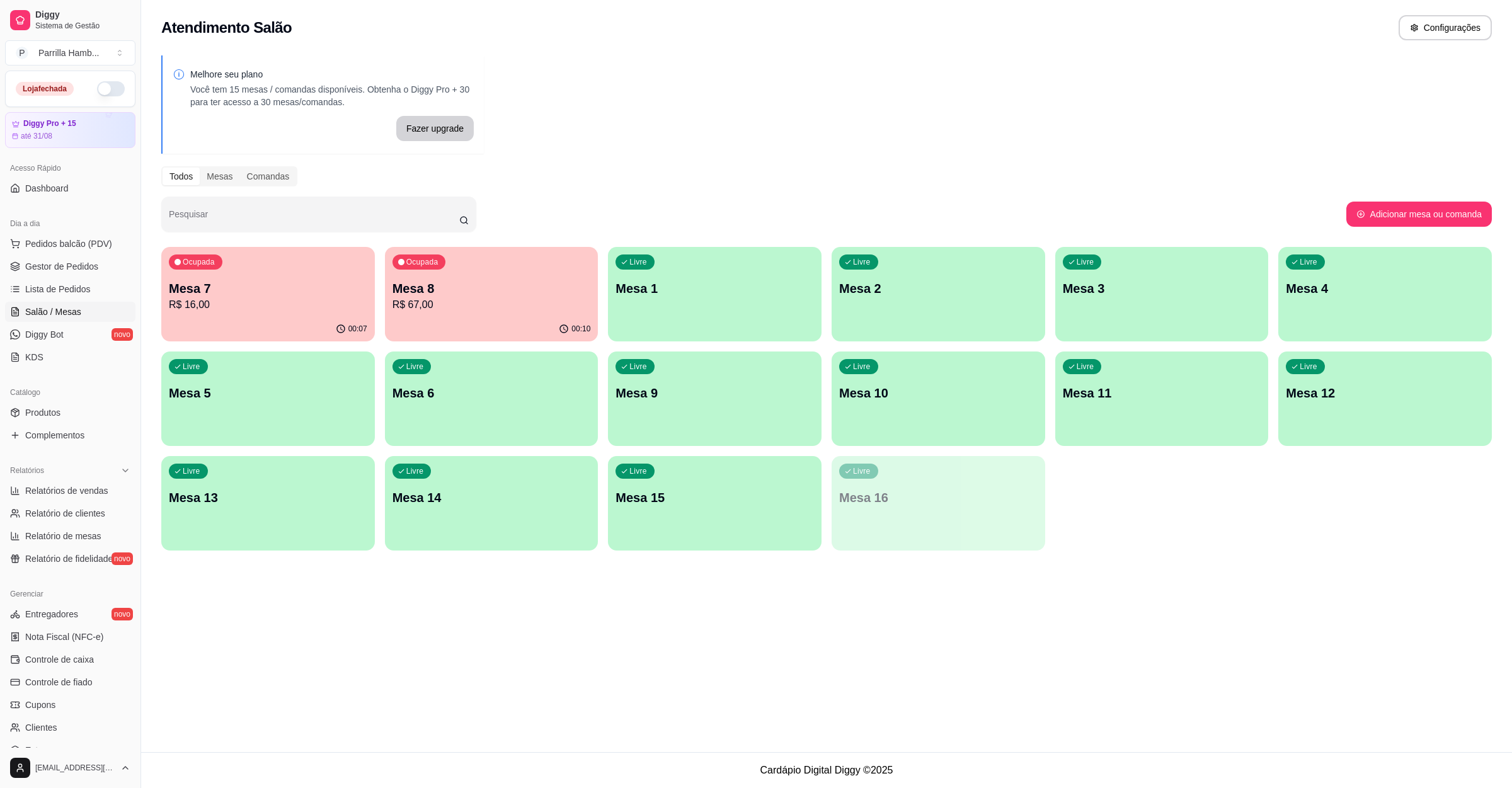
click at [335, 298] on p "R$ 16,00" at bounding box center [267, 305] width 198 height 15
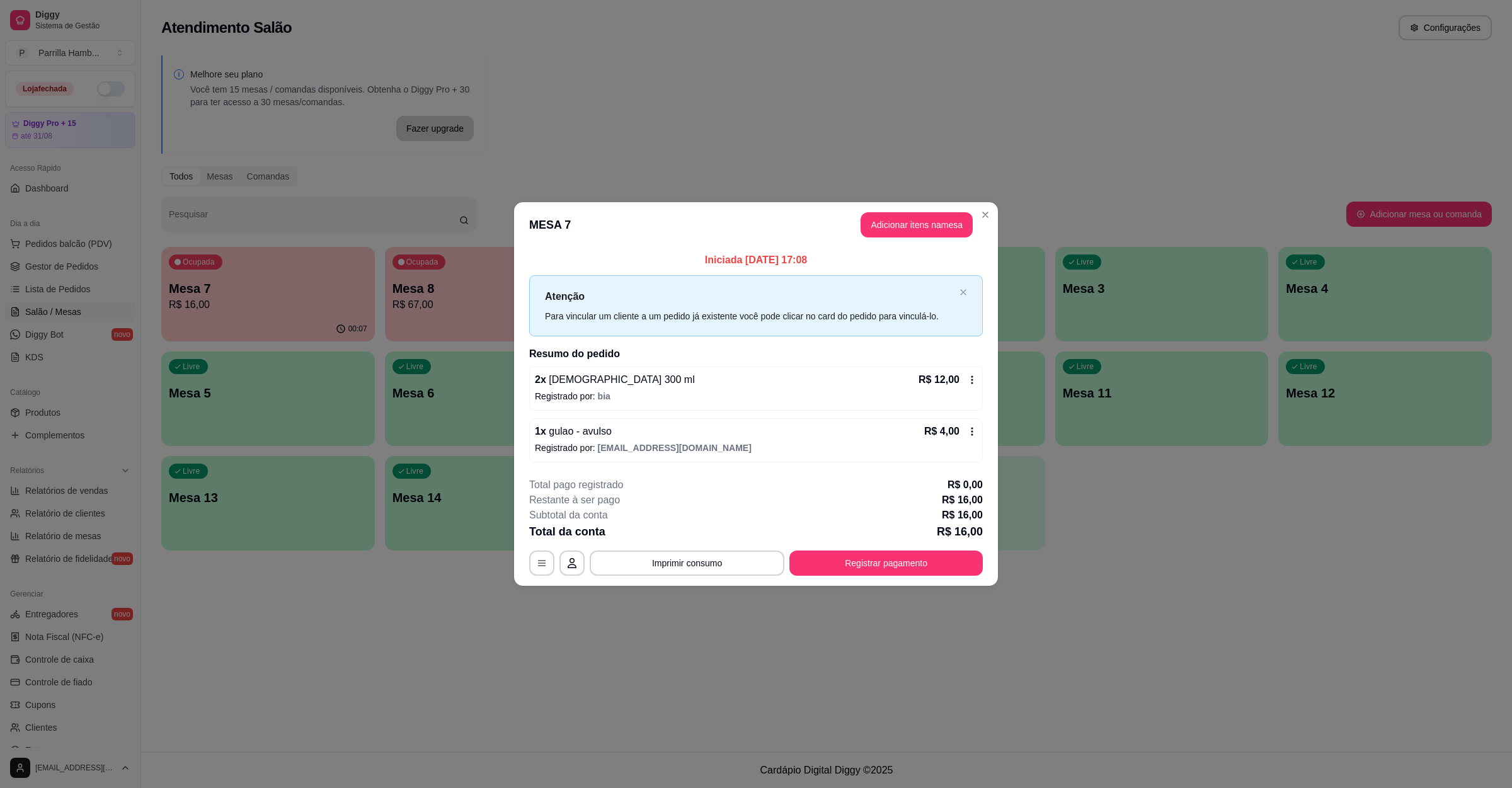
click at [618, 437] on div "1 x gulao - avulso R$ 4,00" at bounding box center [756, 431] width 442 height 15
click at [953, 212] on button "Adicionar itens na mesa" at bounding box center [917, 225] width 112 height 26
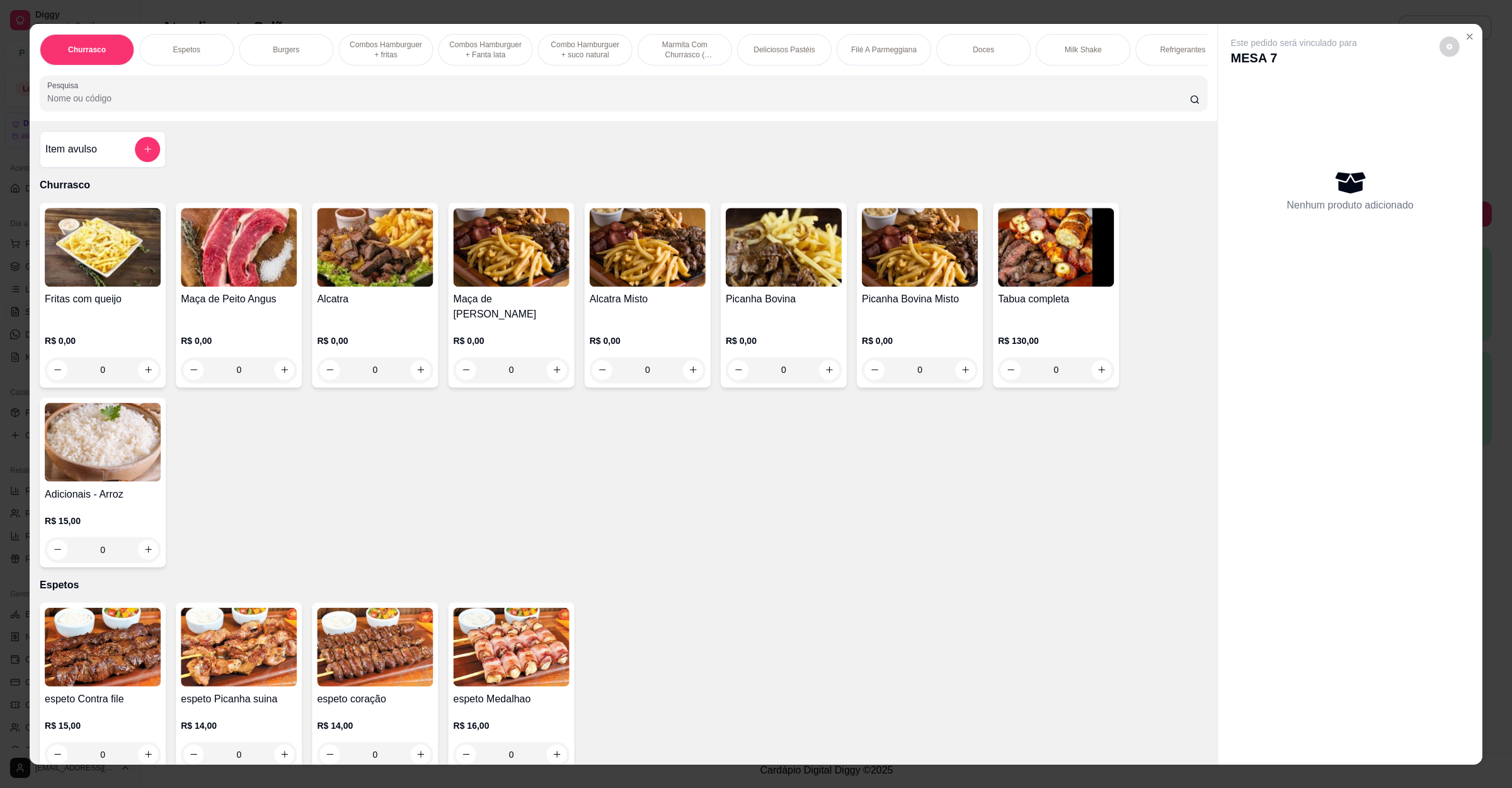
click at [932, 214] on div "Item avulso Churrasco Fritas com queijo R$ 0,00 0 Maça de Peito Angus R$ 0,00 0…" at bounding box center [623, 442] width 1187 height 644
click at [144, 161] on button "add-separate-item" at bounding box center [149, 148] width 25 height 25
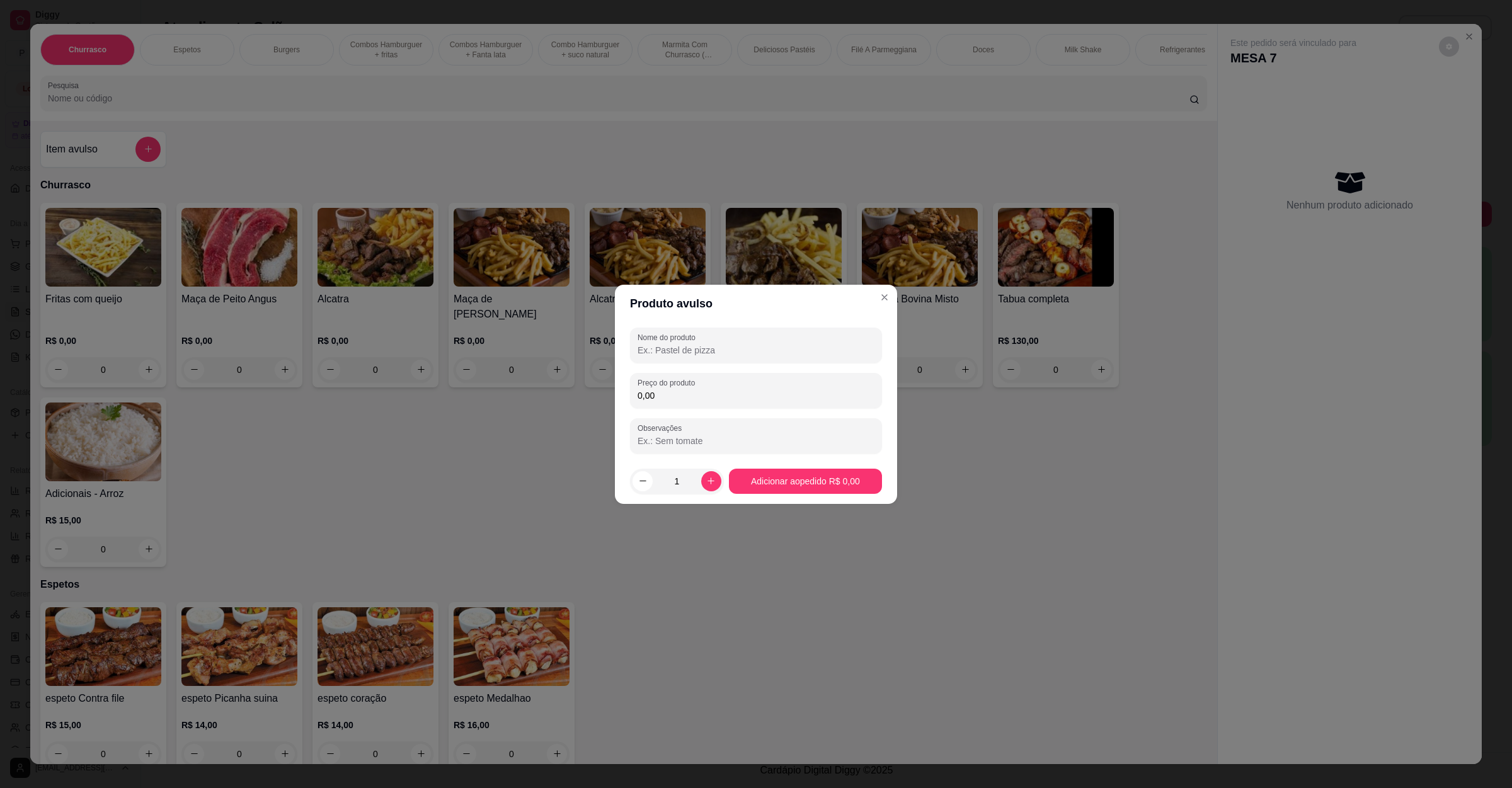
click at [715, 353] on input "Nome do produto" at bounding box center [756, 350] width 237 height 13
type input "gulao"
click at [713, 389] on input "0,00" at bounding box center [756, 395] width 237 height 13
type input "4,00"
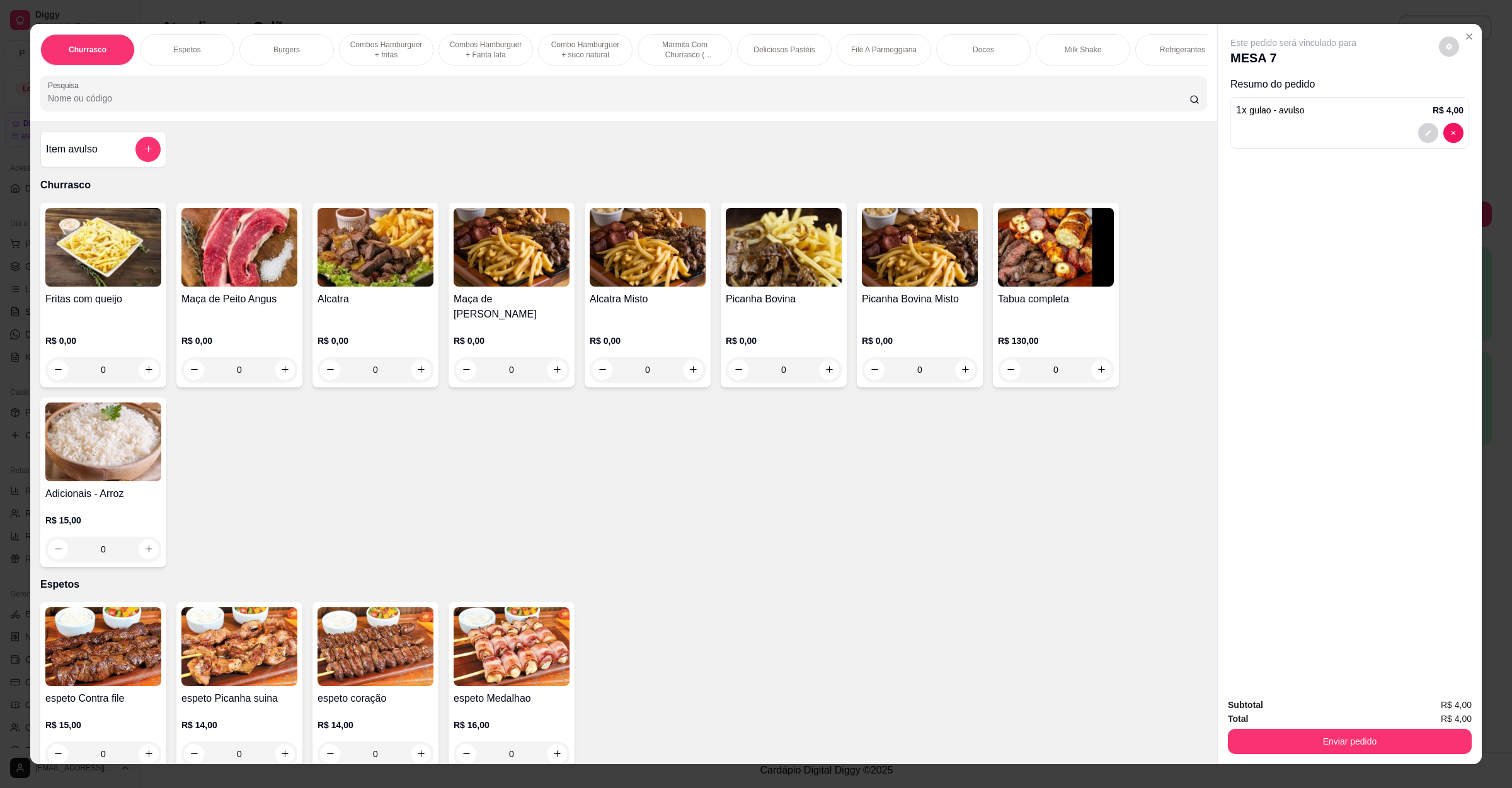
click at [1376, 748] on button "Enviar pedido" at bounding box center [1349, 742] width 244 height 26
click at [1324, 714] on button "Não registrar e enviar pedido" at bounding box center [1306, 711] width 131 height 24
